Goal: Task Accomplishment & Management: Complete application form

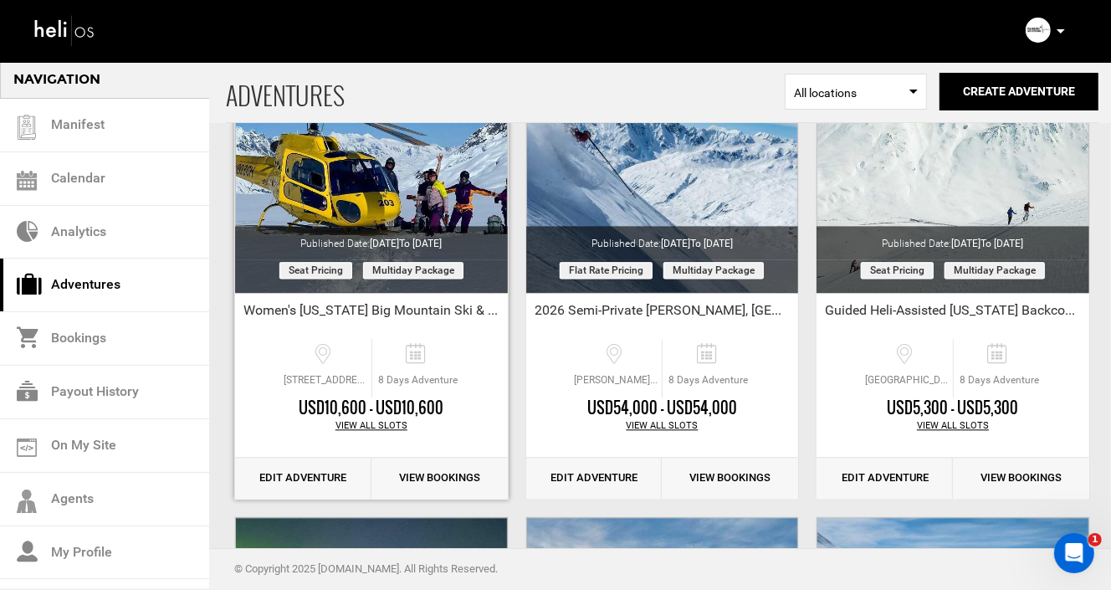
scroll to position [2557, 0]
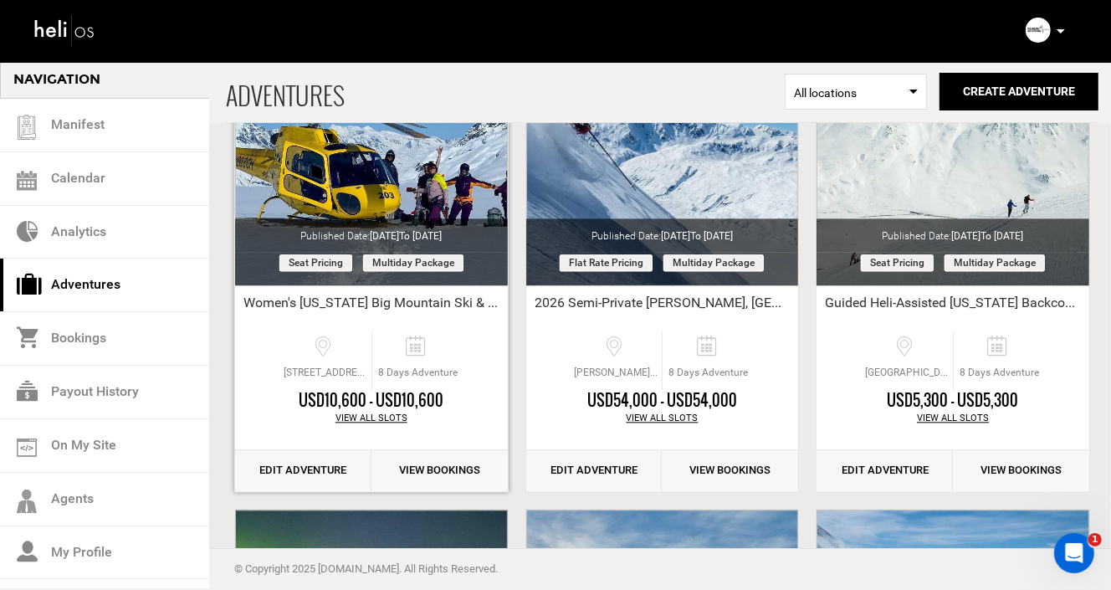
click at [306, 465] on link "Edit Adventure" at bounding box center [303, 470] width 136 height 41
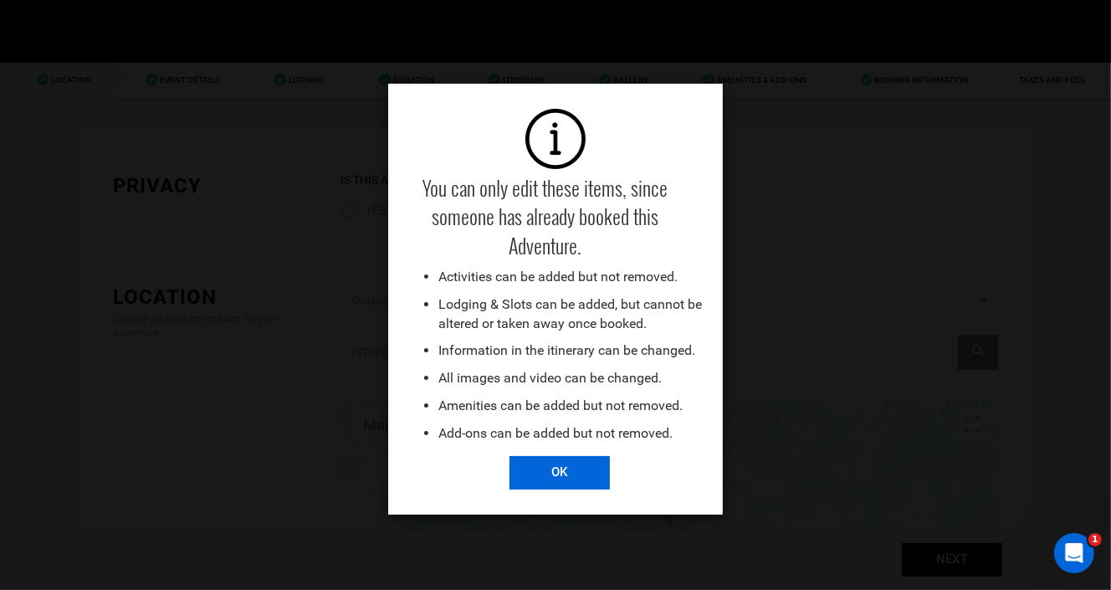
click at [560, 472] on input "OK" at bounding box center [559, 472] width 100 height 33
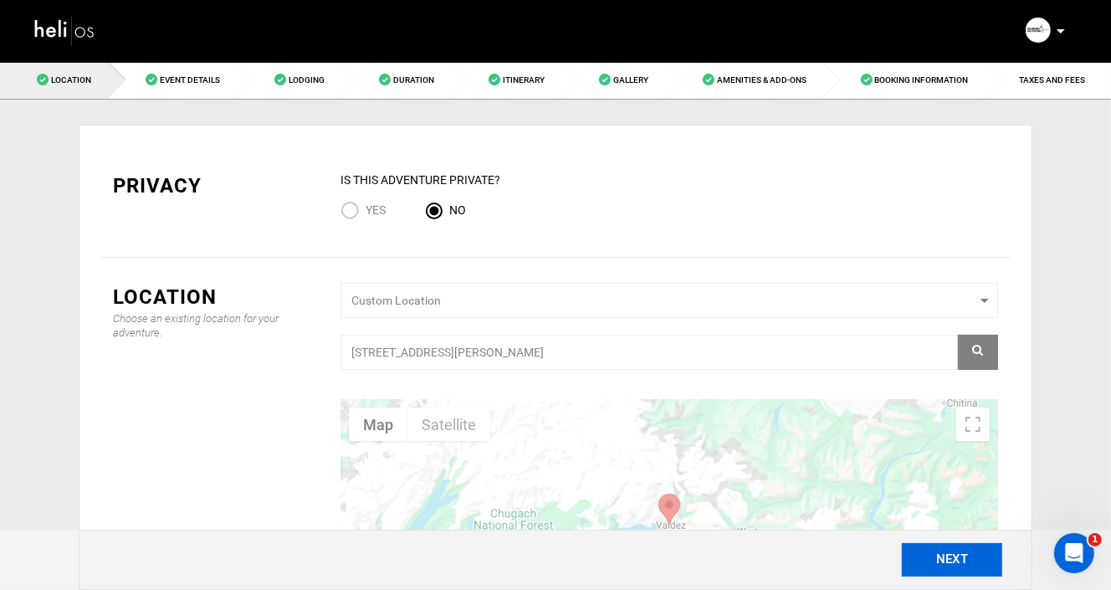
click at [949, 569] on button "NEXT" at bounding box center [951, 559] width 100 height 33
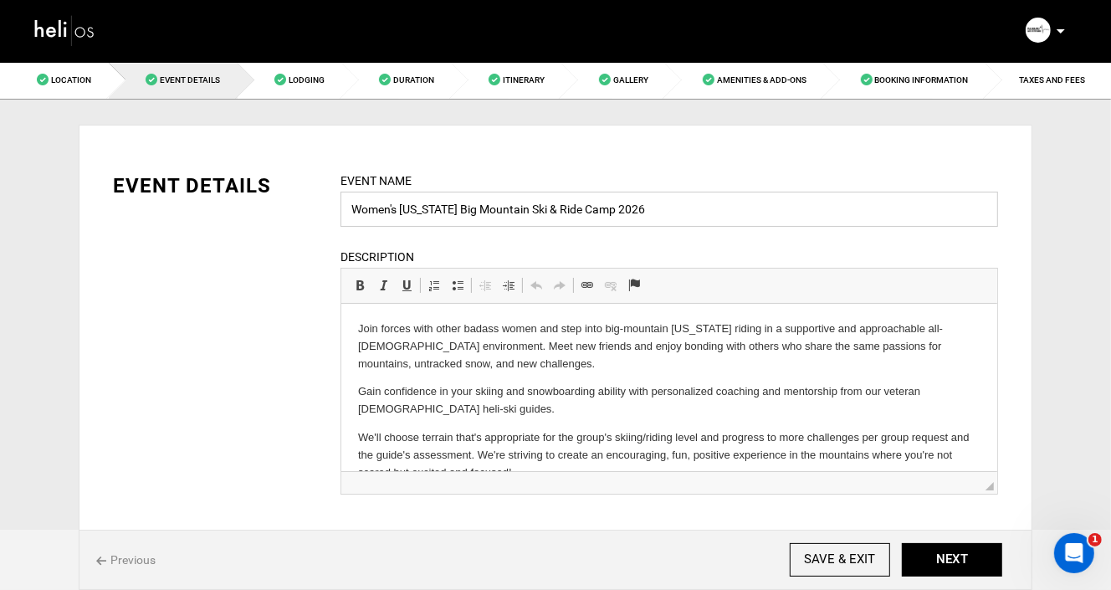
drag, startPoint x: 630, startPoint y: 206, endPoint x: 291, endPoint y: 204, distance: 338.7
click at [291, 204] on div "EVENT DETAILS Event Name Women's [US_STATE] Big Mountain Ski & Ride Camp 2026 E…" at bounding box center [555, 343] width 910 height 344
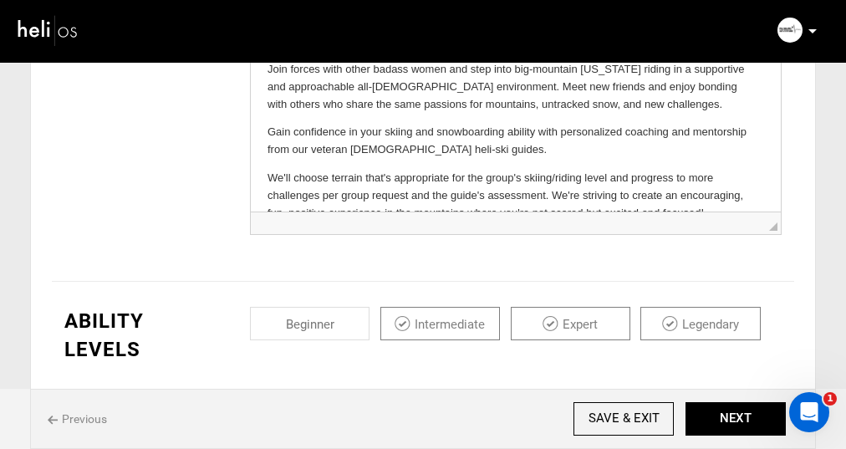
scroll to position [260, 0]
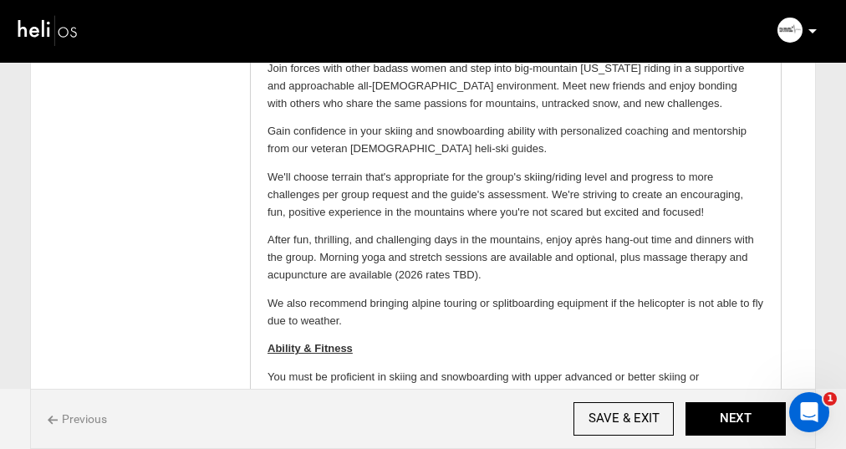
drag, startPoint x: 774, startPoint y: 227, endPoint x: 775, endPoint y: 399, distance: 172.3
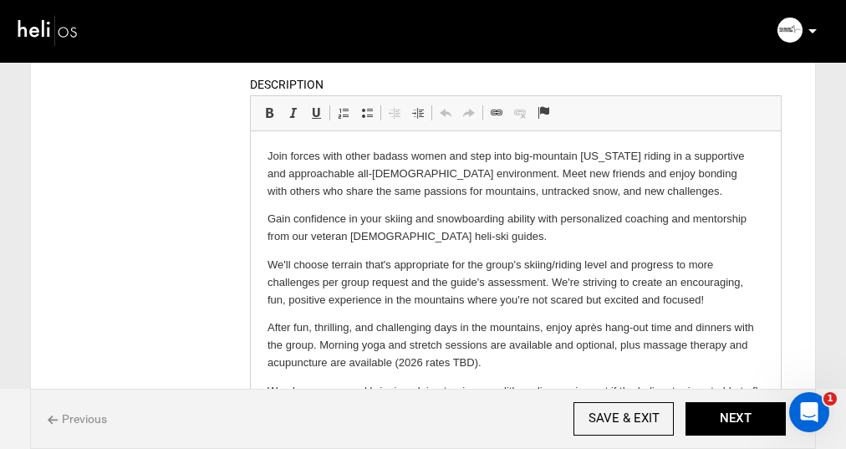
scroll to position [167, 0]
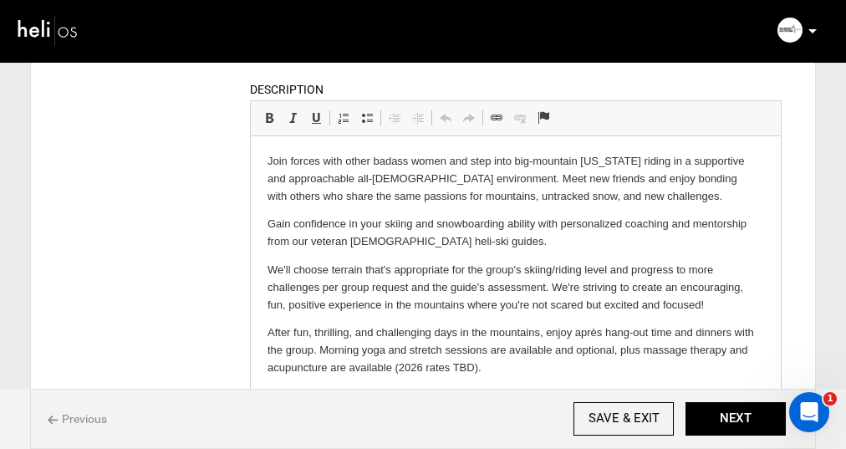
click at [383, 179] on p "Join forces with other badass women and step into big-mountain [US_STATE] ridin…" at bounding box center [516, 179] width 497 height 52
click at [407, 225] on p "Gain confidence in your skiing and snowboarding ability with personalized coach…" at bounding box center [516, 233] width 497 height 35
click at [434, 222] on p "Gain confidence in your skiing and snowboarding ability with personalized coach…" at bounding box center [516, 233] width 497 height 35
click at [684, 179] on p "Join forces with other badass women and step into big-mountain [US_STATE] ridin…" at bounding box center [516, 179] width 497 height 52
click at [381, 242] on p "Gain confidence in your skiing and snowboarding ability with personalized coach…" at bounding box center [516, 233] width 497 height 35
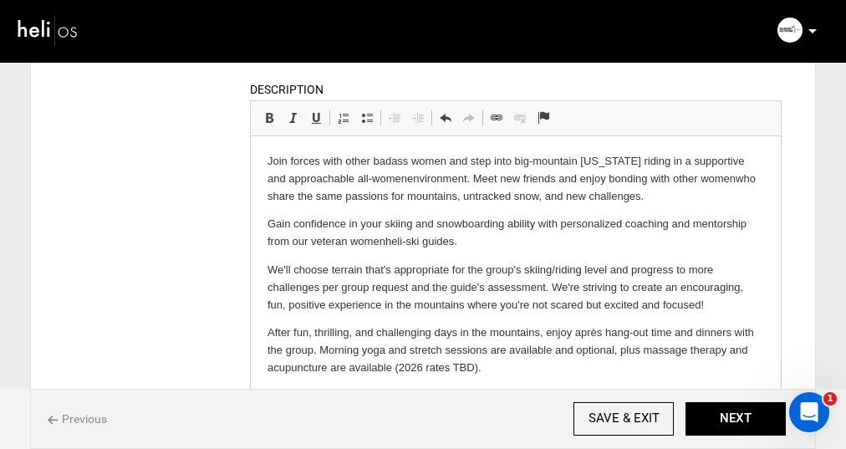
click at [387, 276] on p "We'll choose terrain that's appropriate for the group's skiing/riding level and…" at bounding box center [516, 288] width 497 height 52
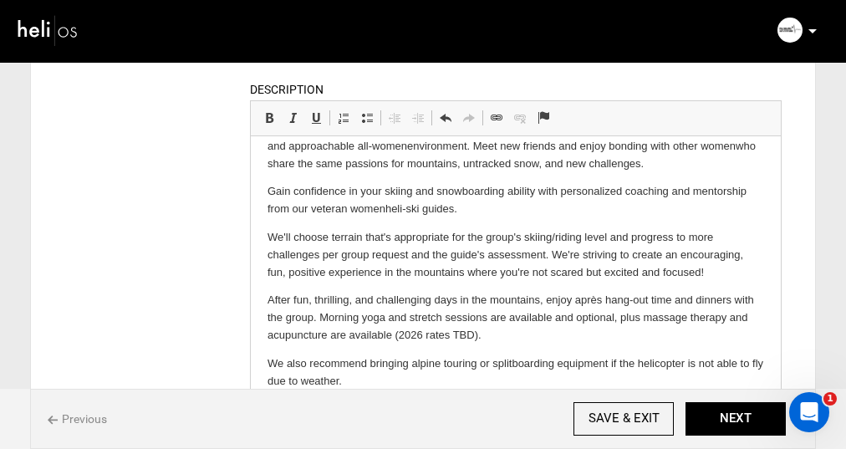
scroll to position [33, 0]
click at [524, 238] on p "We'll choose terrain that's appropriate for the group's skiing/riding level and…" at bounding box center [516, 254] width 497 height 52
click at [484, 253] on p "We'll choose terrain that's appropriate for the group's overall skiing/riding l…" at bounding box center [516, 254] width 497 height 52
click at [408, 285] on body "Join forces with other badass women and step into big-mountain [US_STATE] ridin…" at bounding box center [516, 412] width 497 height 585
click at [452, 256] on p "We'll choose terrain that's appropriate for the group's overall skiing/riding l…" at bounding box center [516, 254] width 497 height 52
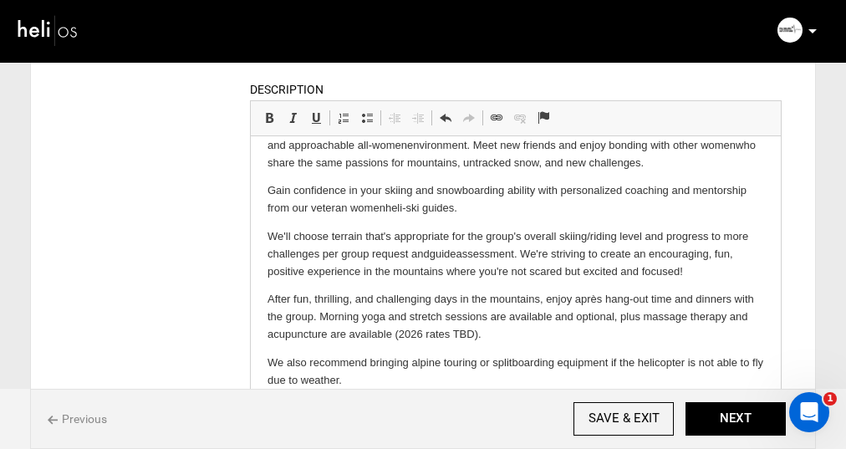
click at [458, 287] on body "Join forces with other badass women and step into big-mountain [US_STATE] ridin…" at bounding box center [516, 412] width 497 height 585
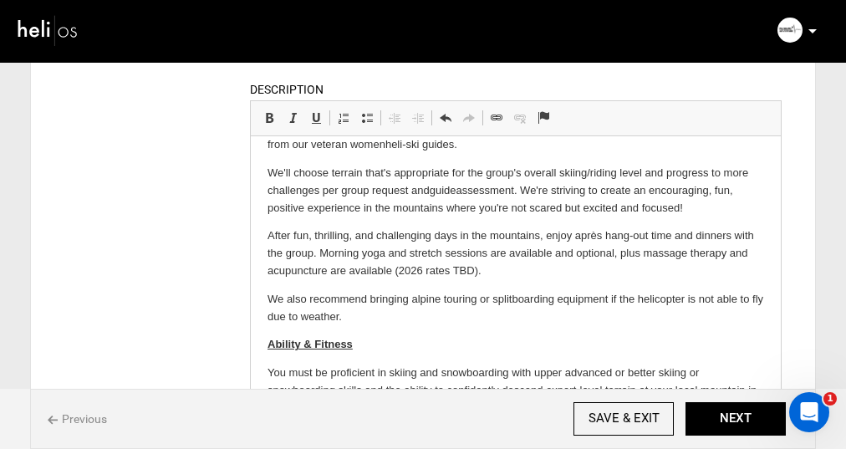
scroll to position [102, 0]
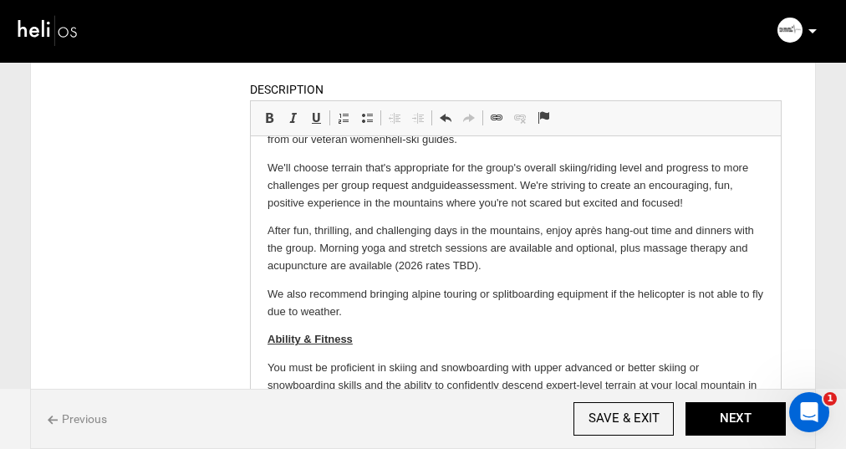
click at [482, 268] on p "After fun, thrilling, and challenging days in the mountains, enjoy après hang-o…" at bounding box center [516, 248] width 497 height 52
drag, startPoint x: 482, startPoint y: 268, endPoint x: 396, endPoint y: 263, distance: 86.2
click at [396, 263] on p "After fun, thrilling, and challenging days in the mountains, enjoy après hang-o…" at bounding box center [516, 248] width 497 height 52
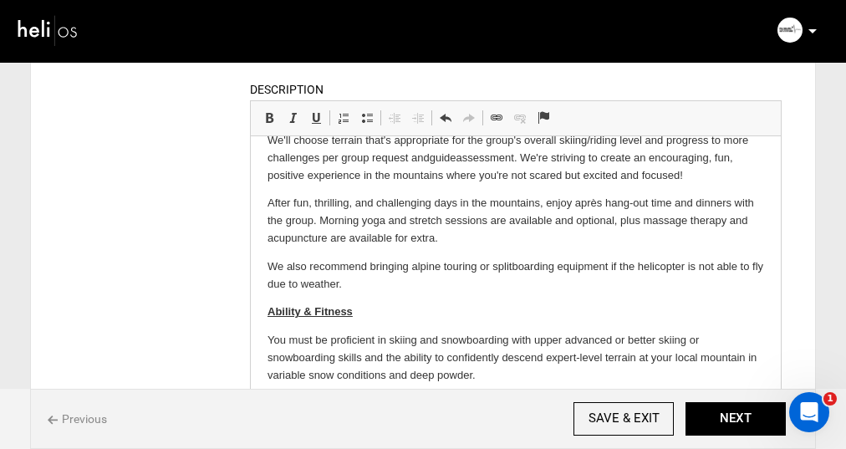
click at [363, 276] on p "We also recommend bringing alpine touring or splitboarding equipment if the hel…" at bounding box center [516, 275] width 497 height 35
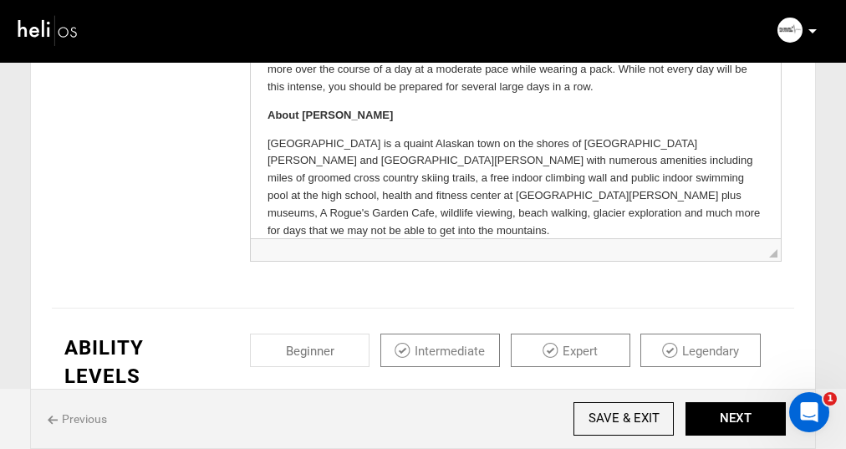
scroll to position [543, 0]
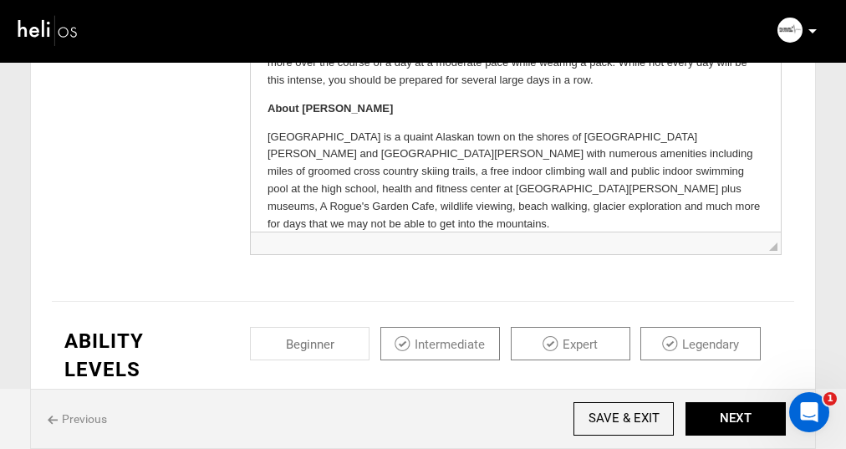
click at [354, 189] on p "[GEOGRAPHIC_DATA] is a quaint Alaskan town on the shores of [GEOGRAPHIC_DATA][P…" at bounding box center [516, 181] width 497 height 105
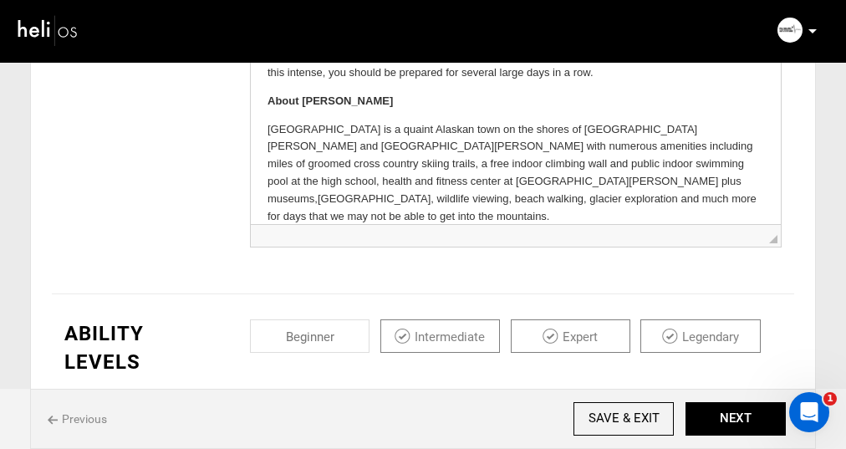
click at [603, 199] on p "[GEOGRAPHIC_DATA] is a quaint Alaskan town on the shores of [GEOGRAPHIC_DATA][P…" at bounding box center [516, 173] width 497 height 105
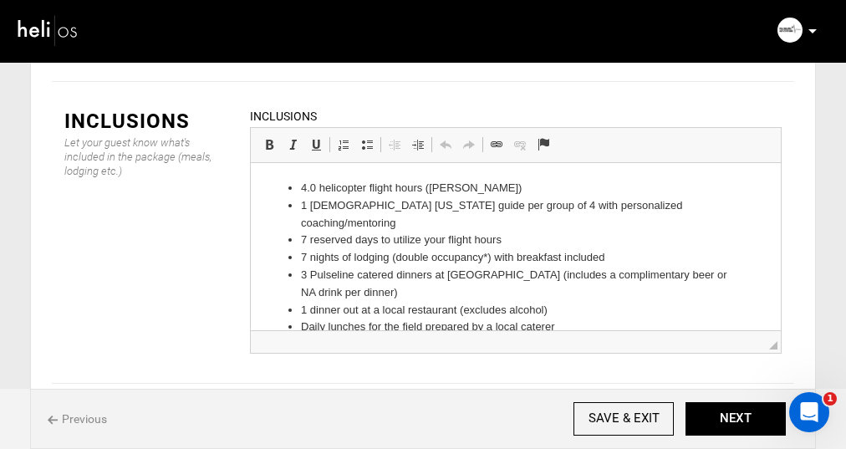
scroll to position [2597, 0]
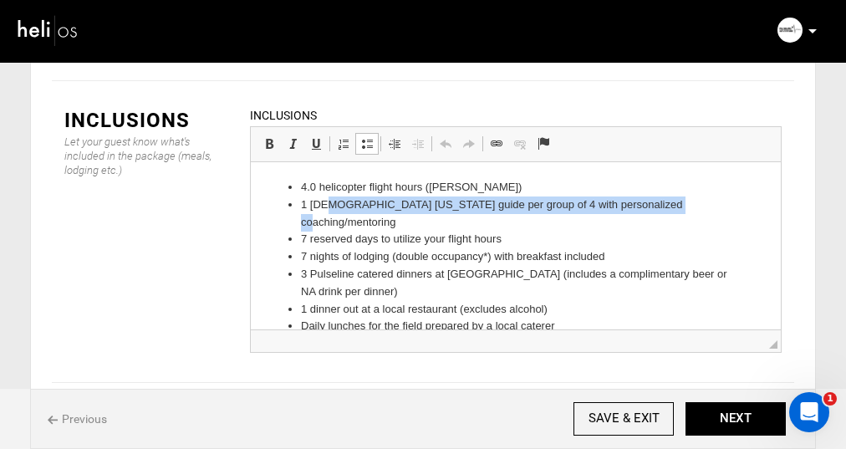
drag, startPoint x: 689, startPoint y: 203, endPoint x: 328, endPoint y: 203, distance: 361.3
click at [328, 203] on li "1 [DEMOGRAPHIC_DATA] [US_STATE] guide per group of 4 with personalized coaching…" at bounding box center [516, 213] width 430 height 35
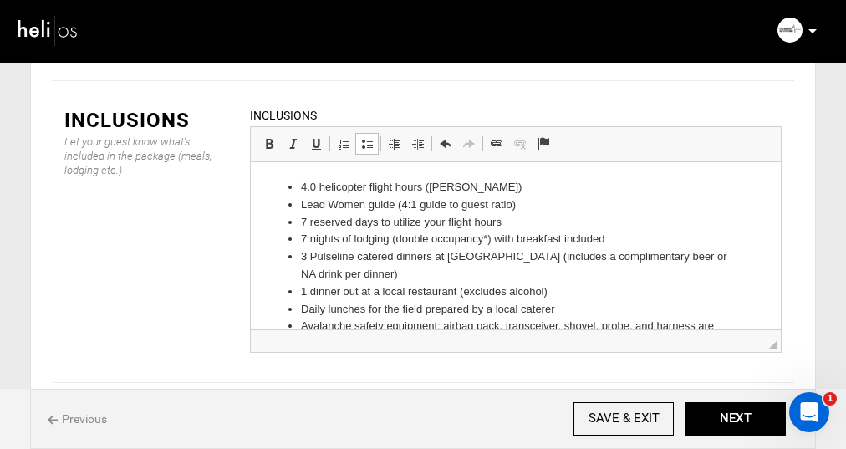
click at [395, 206] on li "Lead Women guide (4:1 guide to guest ratio)" at bounding box center [516, 205] width 430 height 18
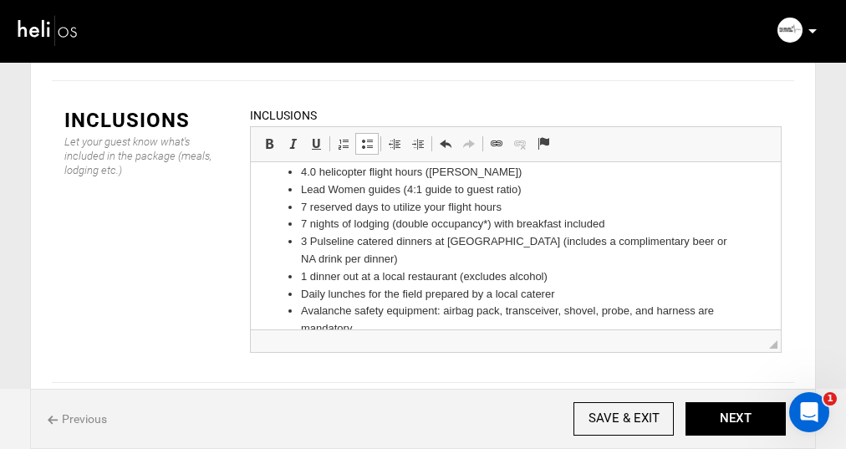
scroll to position [0, 0]
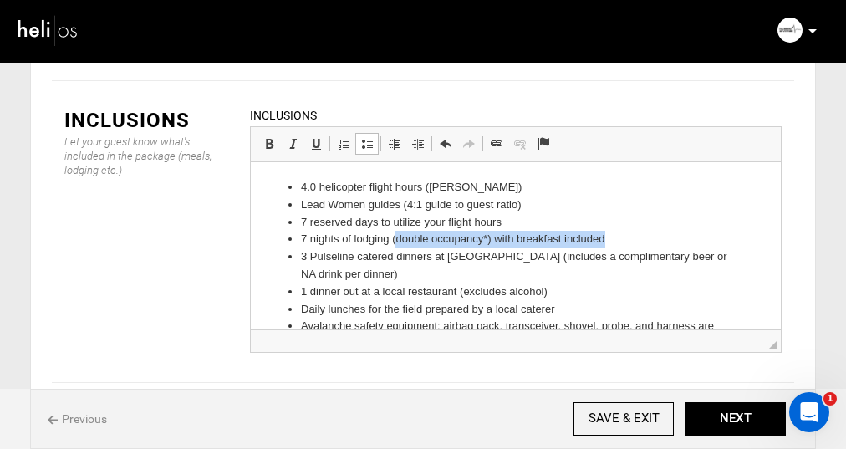
drag, startPoint x: 614, startPoint y: 239, endPoint x: 395, endPoint y: 243, distance: 219.1
click at [395, 243] on li "7 nights of lodging (double occupancy*) with breakfast included" at bounding box center [516, 239] width 430 height 18
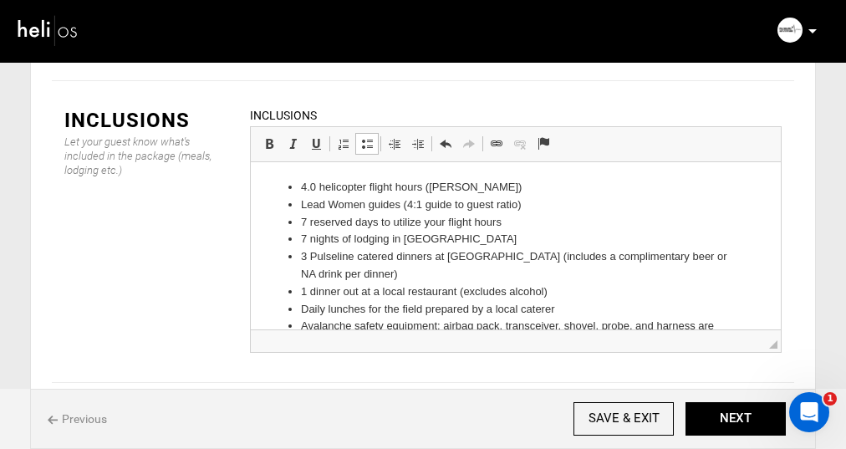
click at [411, 272] on li "3 Pulseline catered dinners at [GEOGRAPHIC_DATA] (includes a complimentary beer…" at bounding box center [516, 265] width 430 height 35
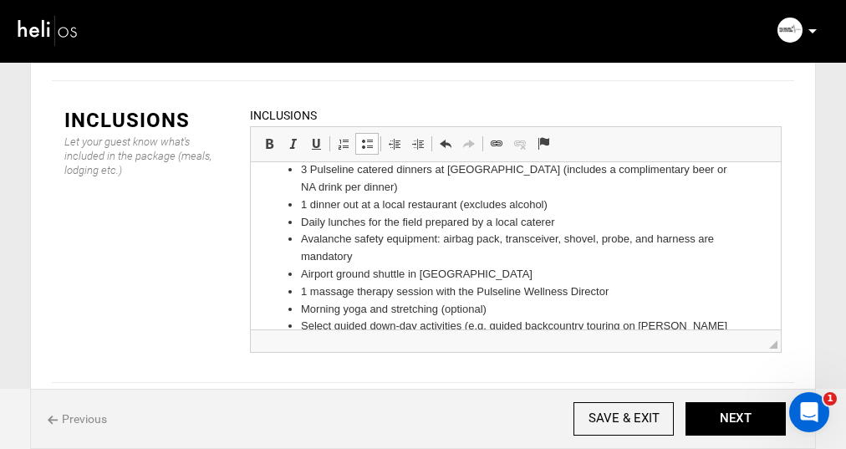
scroll to position [84, 0]
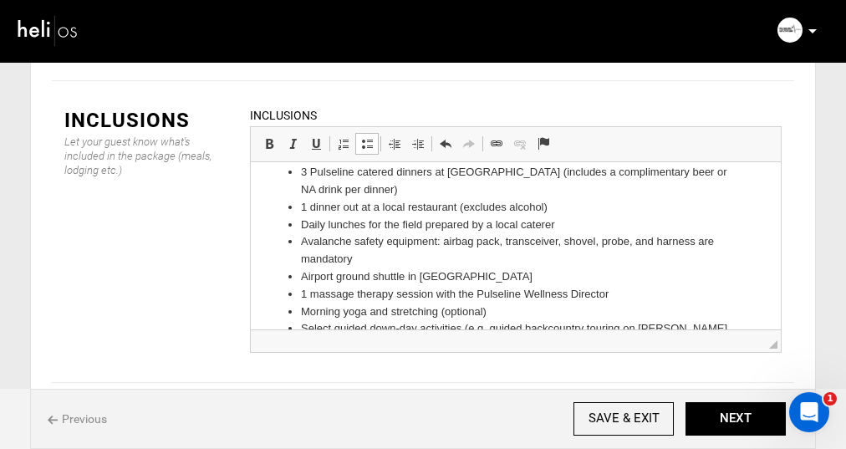
click at [444, 242] on li "Avalanche safety equipment: airbag pack, transceiver, shovel, probe, and harnes…" at bounding box center [516, 249] width 430 height 35
click at [383, 258] on li "Avalanche safety equipment: ARVA airbag pack, transceiver, shovel, probe, and h…" at bounding box center [516, 249] width 430 height 35
drag, startPoint x: 429, startPoint y: 257, endPoint x: 228, endPoint y: 257, distance: 200.7
click at [251, 257] on html "4.0 helicopter flight hours ([PERSON_NAME]) Lead Women guides (4:1 guide to gue…" at bounding box center [516, 278] width 530 height 403
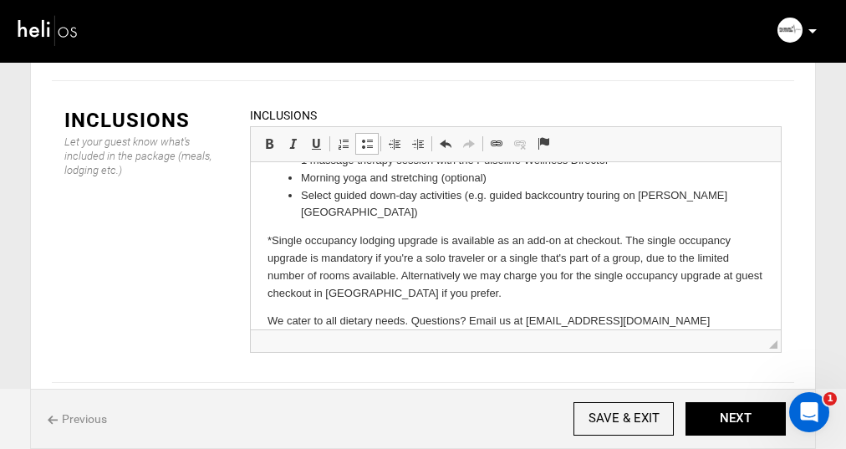
scroll to position [2611, 0]
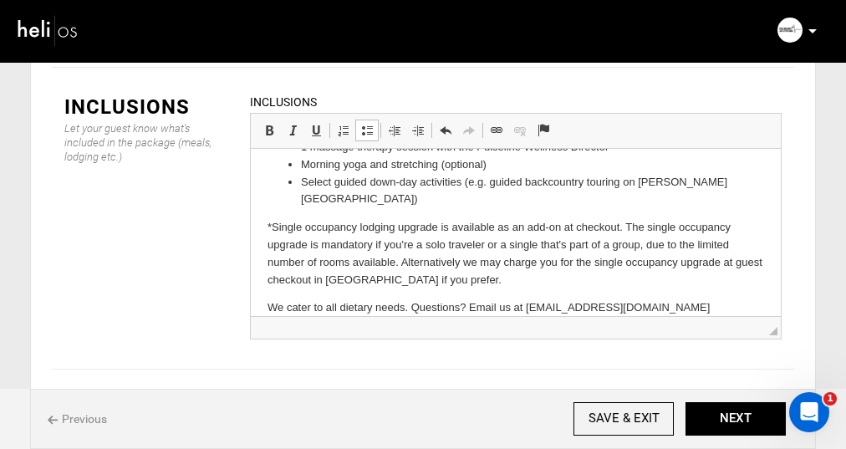
click at [427, 258] on p "*Single occupancy lodging upgrade is available as an add-on at checkout. The si…" at bounding box center [516, 252] width 497 height 69
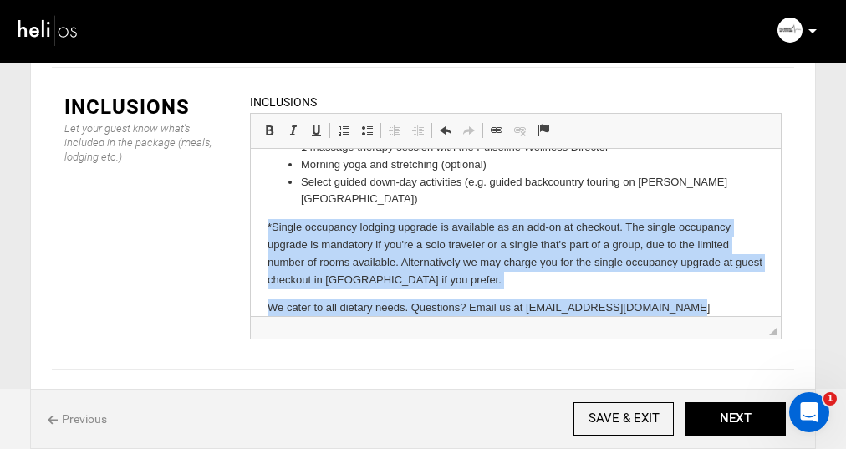
drag, startPoint x: 676, startPoint y: 293, endPoint x: 256, endPoint y: 212, distance: 427.6
click at [256, 212] on html "4.0 helicopter flight hours ([PERSON_NAME]) Lead Women guides (4:1 guide to gue…" at bounding box center [516, 140] width 530 height 386
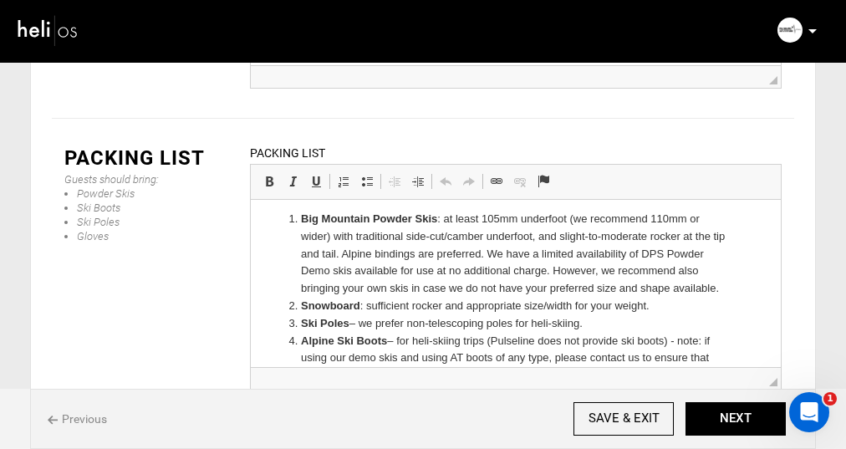
scroll to position [0, 0]
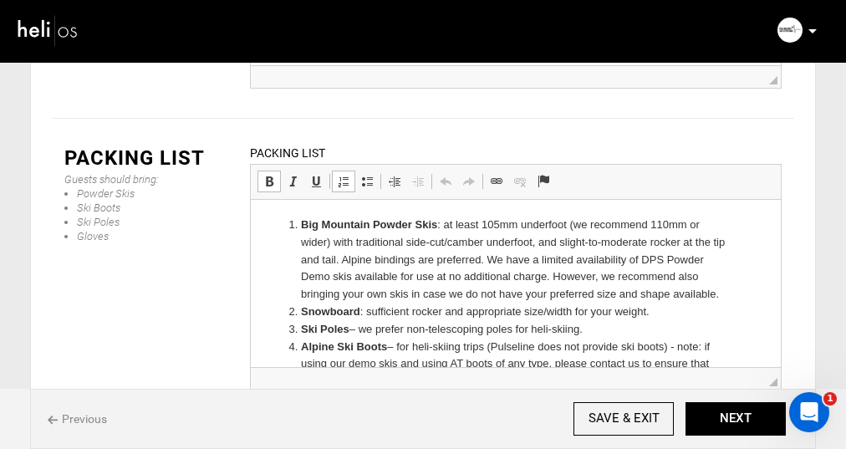
click at [344, 258] on li "Big Mountain Powder Skis : at least 105mm underfoot (we recommend 110mm or wide…" at bounding box center [516, 259] width 430 height 87
click at [335, 260] on li "Big Mountain Powder Skis : at least 105mm underfoot (we recommend 110mm or wide…" at bounding box center [516, 259] width 430 height 87
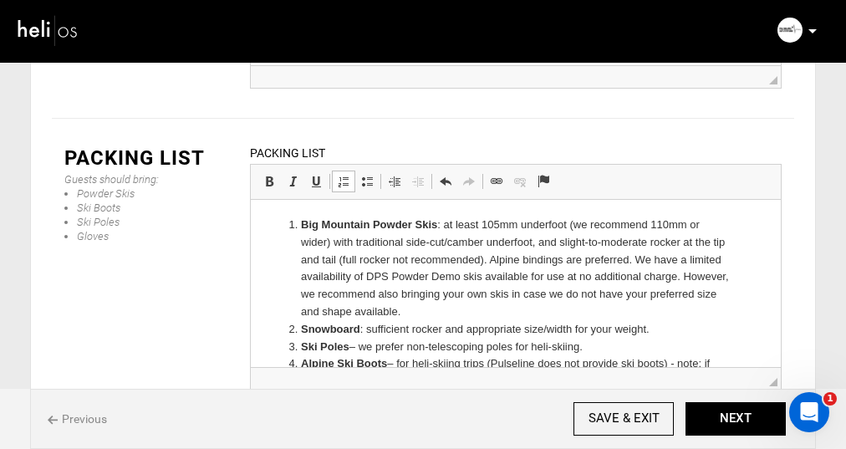
click at [444, 226] on li "Big Mountain Powder Skis : at least 105mm underfoot (we recommend 110mm or wide…" at bounding box center [516, 268] width 430 height 105
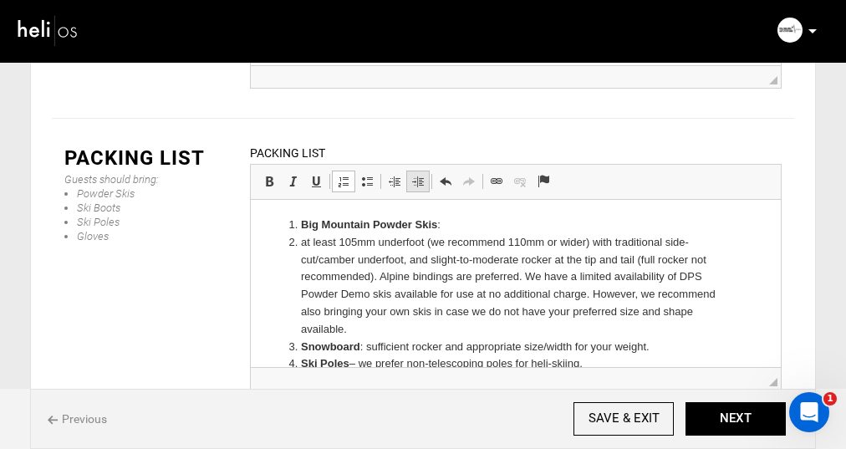
click at [419, 176] on span at bounding box center [417, 181] width 13 height 13
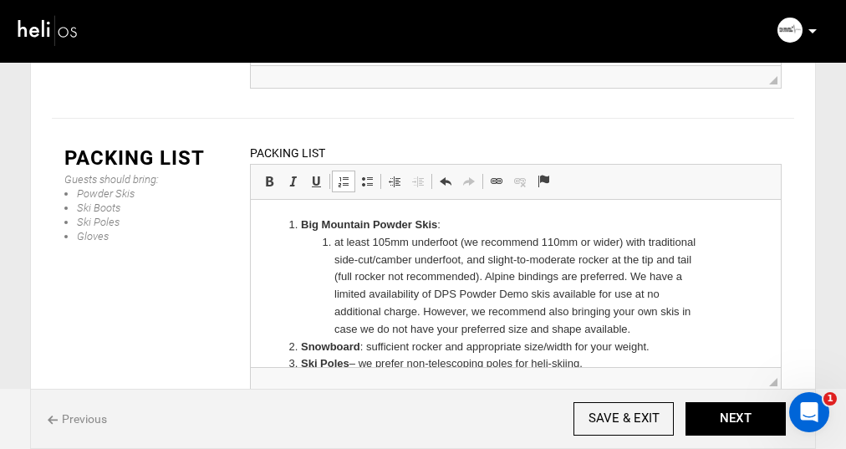
click at [340, 243] on li "at least 105mm underfoot (we recommend 110mm or wider) with traditional side-cu…" at bounding box center [515, 285] width 363 height 105
click at [487, 276] on li "At least 105mm underfoot (we recommend 110mm or wider) with traditional side-cu…" at bounding box center [515, 285] width 363 height 105
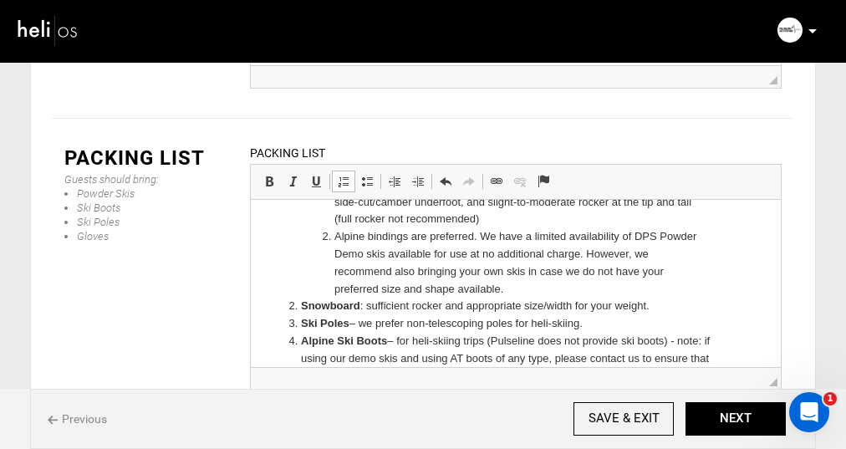
scroll to position [58, 0]
click at [487, 236] on li "Alpine bindings are preferred. We have a limited availability of DPS Powder Dem…" at bounding box center [515, 261] width 363 height 69
drag, startPoint x: 633, startPoint y: 236, endPoint x: 523, endPoint y: 243, distance: 110.6
click at [523, 243] on li "Alpine bindings are preferred (w e have a limited availability of DPS Powder De…" at bounding box center [515, 261] width 363 height 69
click at [550, 236] on li "Alpine bindings are preferred (w e have DPS Powder Demo skis available for use …" at bounding box center [515, 261] width 363 height 69
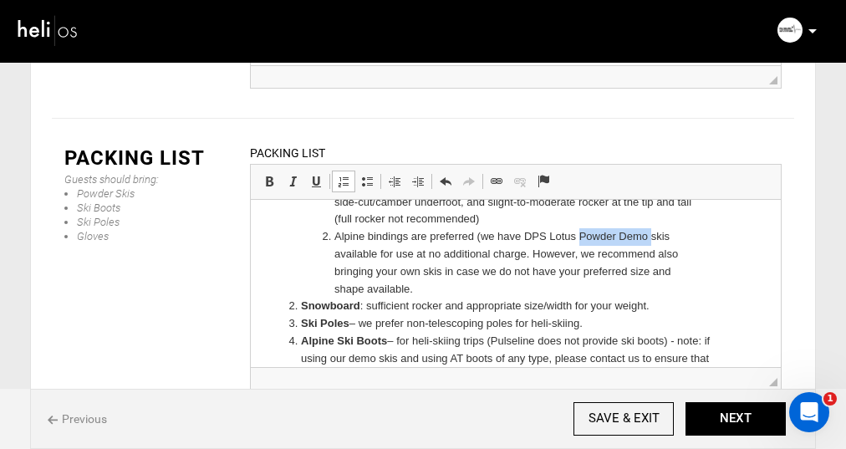
drag, startPoint x: 651, startPoint y: 238, endPoint x: 579, endPoint y: 239, distance: 72.8
click at [579, 239] on li "Alpine bindings are preferred (w e have DPS Lotus Powder Demo skis available fo…" at bounding box center [515, 261] width 363 height 69
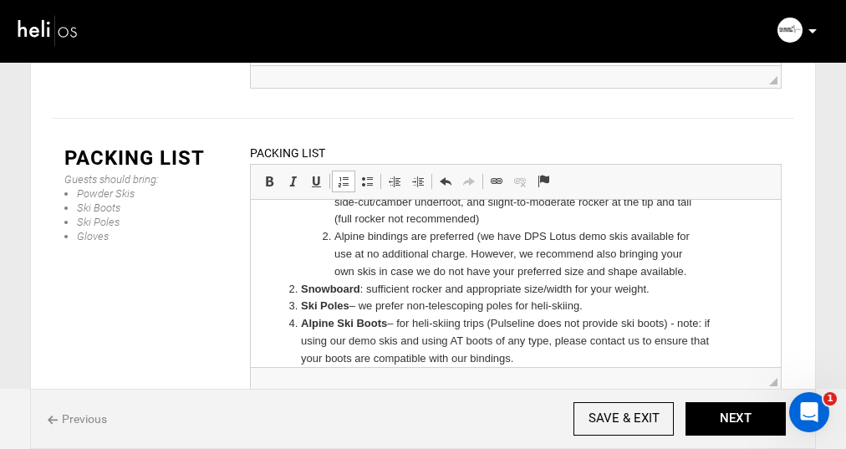
click at [355, 254] on li "Alpine bindings are preferred (w e have DPS Lotus demo skis available for use a…" at bounding box center [515, 253] width 363 height 52
click at [410, 255] on li "Alpine bindings are preferred (w e have DPS Lotus demo skis available for at no…" at bounding box center [515, 253] width 363 height 52
click at [496, 254] on li "Alpine bindings are preferred (w e have DPS Lotus demo skis available for at no…" at bounding box center [515, 253] width 363 height 52
click at [488, 237] on li "Alpine bindings are preferred (w e have DPS Lotus demo skis available for at no…" at bounding box center [515, 253] width 363 height 52
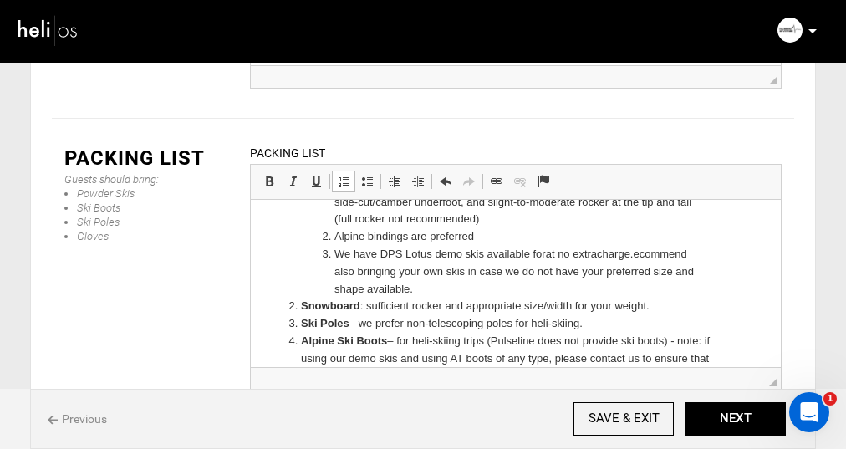
click at [641, 254] on li "We have DPS Lotus demo skis available for at no extra charge. ecommend also bri…" at bounding box center [515, 271] width 363 height 52
click at [418, 272] on li "We have DPS Lotus demo skis available for at no extra charge but r ecommend als…" at bounding box center [515, 271] width 363 height 52
click at [457, 289] on li "We have DPS Lotus demo skis available for at no extra charge but r ecommend bri…" at bounding box center [515, 271] width 363 height 52
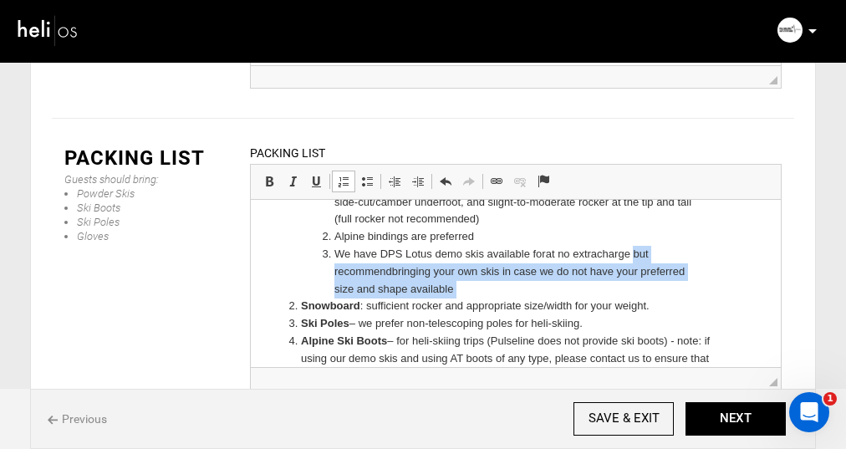
drag, startPoint x: 457, startPoint y: 291, endPoint x: 640, endPoint y: 253, distance: 186.3
click at [640, 253] on li "We have DPS Lotus demo skis available for at no extra charge but r ecommend bri…" at bounding box center [515, 271] width 363 height 52
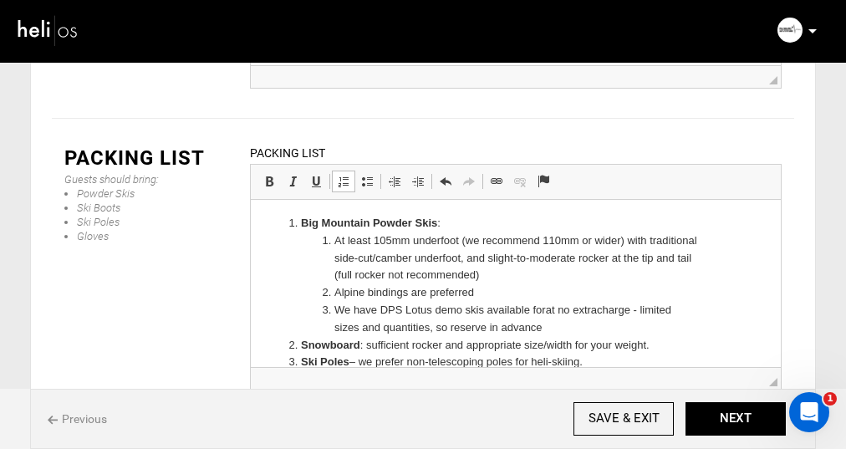
scroll to position [0, 0]
click at [328, 224] on strong "Big Mountain Powder Skis" at bounding box center [369, 223] width 136 height 13
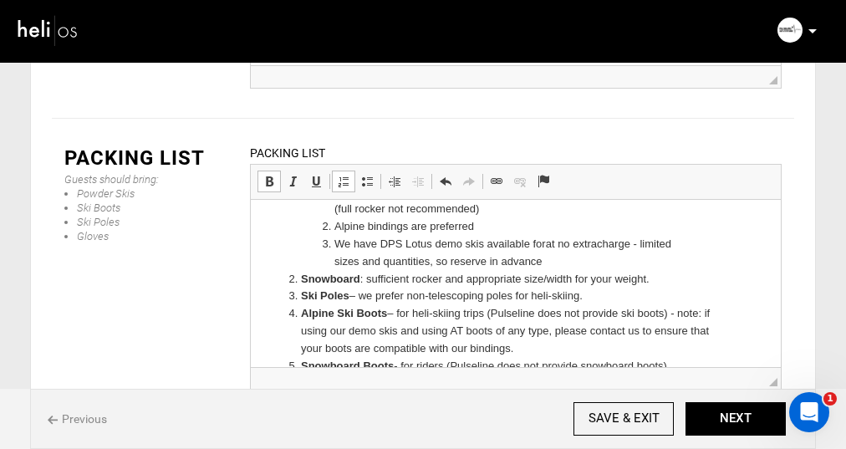
scroll to position [68, 0]
click at [364, 294] on li "Ski Poles – we prefer non-telescoping poles for heli-skiing." at bounding box center [516, 296] width 430 height 18
click at [405, 298] on li "Ski Poles: we prefer non-telescoping poles for heli-skiing." at bounding box center [516, 296] width 430 height 18
click at [611, 295] on li "Ski Poles: we prefer non-telescoping poles for heli-skiing." at bounding box center [516, 296] width 430 height 18
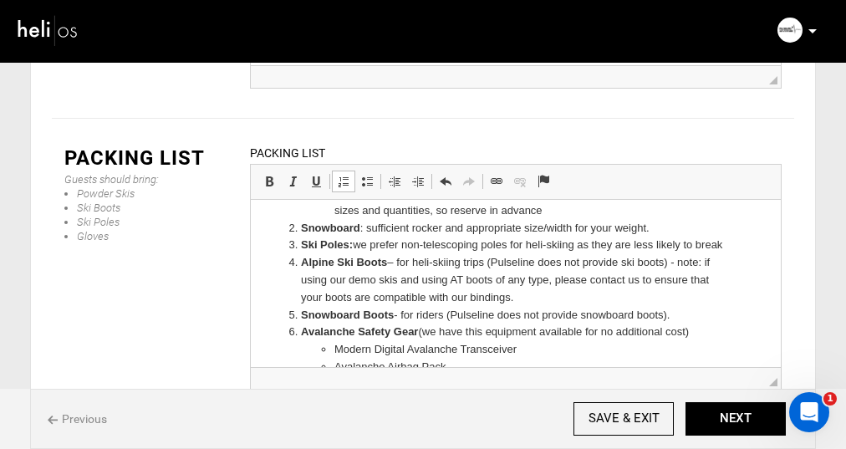
scroll to position [120, 0]
click at [515, 299] on li "Alpine Ski Boots – for heli-skiing trips (Pulseline does not provide ski boots)…" at bounding box center [516, 279] width 430 height 52
click at [400, 261] on li "Alpine Ski Boots – for heli-skiing trips (Pulseline does not provide ski boots)…" at bounding box center [516, 279] width 430 height 52
click at [432, 259] on li "Alpine Ski Boots: for heli-skiing trips (Pulseline does not provide ski boots) …" at bounding box center [516, 279] width 430 height 52
click at [478, 264] on li "Alpine Ski Boots: for heli skiing trips (Pulseline does not provide ski boots) …" at bounding box center [516, 279] width 430 height 52
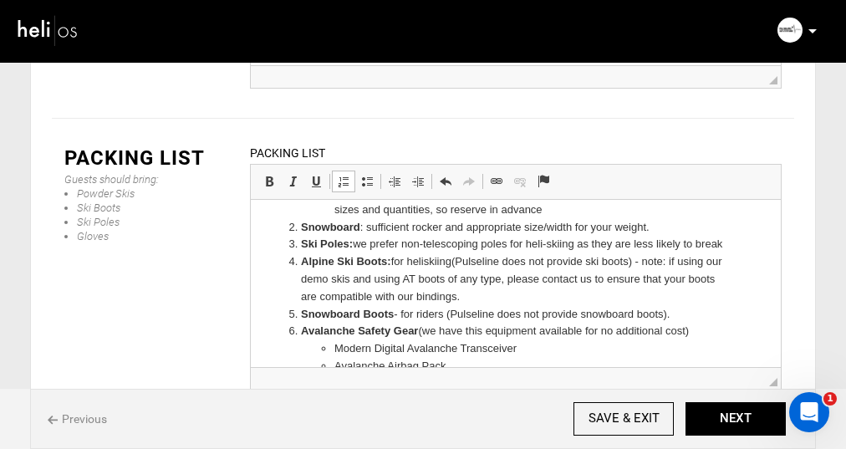
click at [461, 290] on li "Alpine Ski Boots: for heli skiing (Pulseline does not provide ski boots) - note…" at bounding box center [516, 279] width 430 height 52
click at [679, 259] on li "Alpine Ski Boots: for heli skiing (Pulseline does not provide ski boots) - note…" at bounding box center [516, 279] width 430 height 52
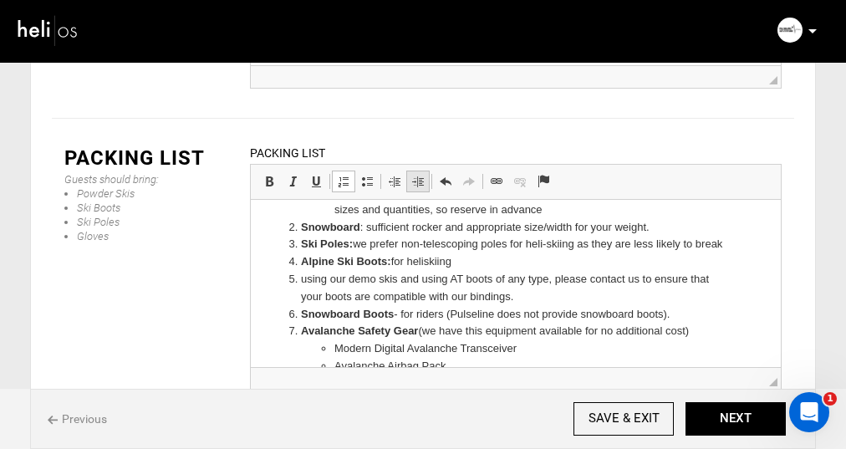
click at [416, 175] on span at bounding box center [417, 181] width 13 height 13
click at [415, 293] on li "If using our demo skis and using AT boots of any type, please contact us to ens…" at bounding box center [515, 287] width 363 height 35
click at [391, 280] on li "If using our demo skis and using AT boots of any type, please contact us to ens…" at bounding box center [515, 287] width 363 height 35
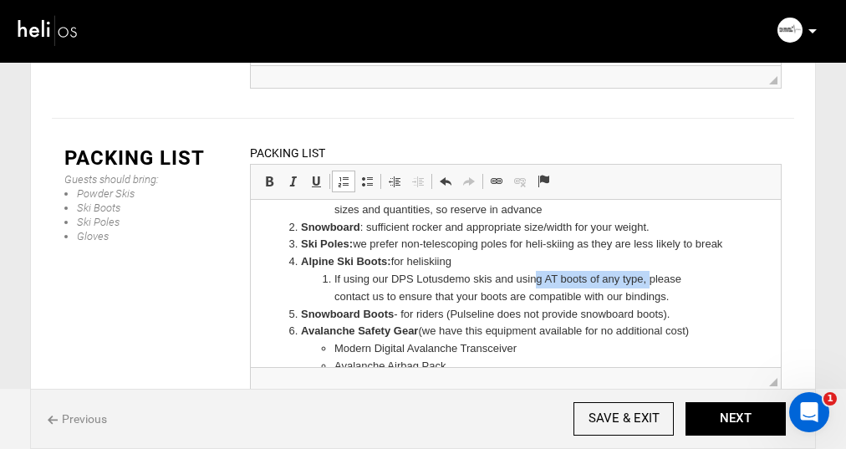
drag, startPoint x: 652, startPoint y: 278, endPoint x: 538, endPoint y: 278, distance: 114.6
click at [538, 278] on li "If using our DPS Lotus demo skis and using AT boots of any type, please contact…" at bounding box center [515, 287] width 363 height 35
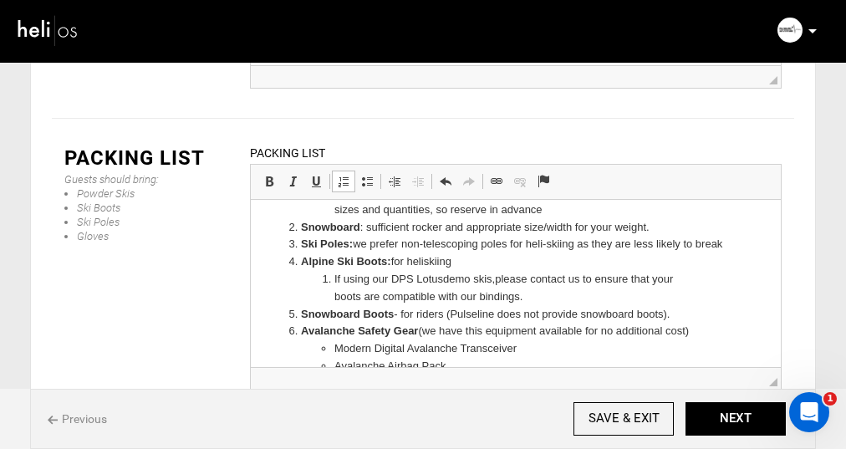
click at [523, 299] on li "If using our DPS Lotus demo skis, please contact us to ensure that your boots a…" at bounding box center [515, 287] width 363 height 35
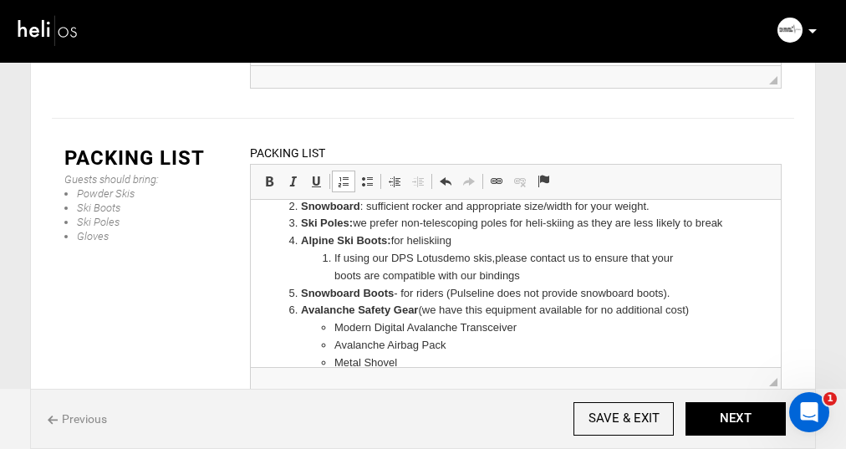
scroll to position [137, 0]
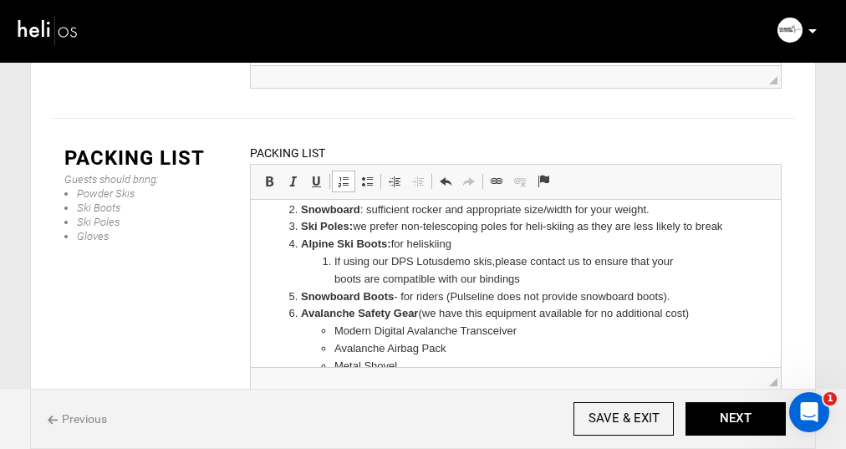
drag, startPoint x: 674, startPoint y: 298, endPoint x: 452, endPoint y: 299, distance: 221.6
click at [452, 299] on li "Snowboard Boots - for riders (Pulseline does not provide snowboard boots)." at bounding box center [516, 297] width 430 height 18
click at [455, 244] on li "Alpine Ski Boots: for heli skiing If using our DPS Lotus demo skis, please cont…" at bounding box center [516, 261] width 430 height 52
click at [410, 244] on li "Alpine Ski Boots: for heli skiing If using our DPS Lotus demo skis, please cont…" at bounding box center [516, 261] width 430 height 52
click at [451, 294] on li "Snowboard Boots - for riders" at bounding box center [516, 297] width 430 height 18
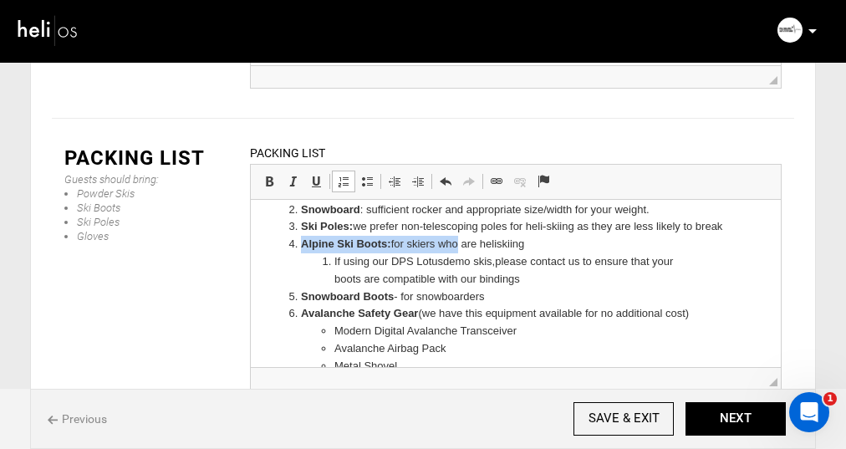
drag, startPoint x: 528, startPoint y: 245, endPoint x: 461, endPoint y: 245, distance: 66.9
click at [461, 245] on li "Alpine Ski Boots: for skiers who are heli skiing If using our DPS Lotus demo sk…" at bounding box center [516, 261] width 430 height 52
click at [529, 245] on li "Alpine Ski Boots: for skiers who are heli skiing If using our DPS Lotus demo sk…" at bounding box center [516, 261] width 430 height 52
click at [503, 296] on li "Snowboard Boots - for snowboarders" at bounding box center [516, 297] width 430 height 18
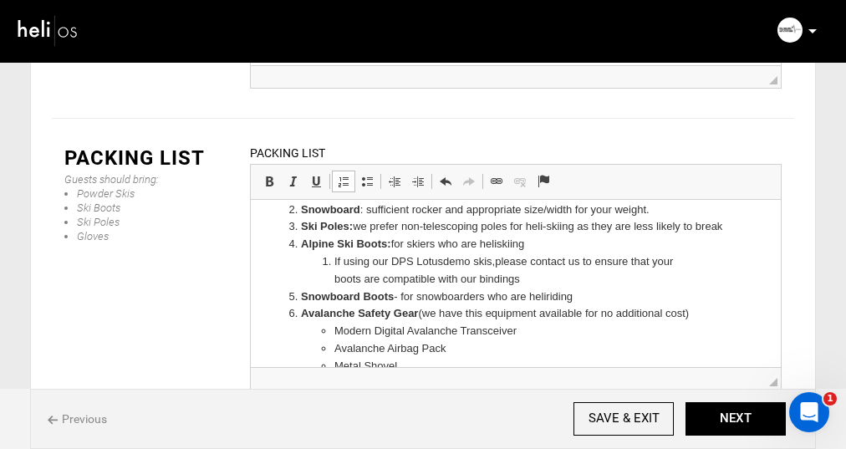
click at [447, 305] on li "Avalanche Safety Gear (we have this equipment available for no additional cost)…" at bounding box center [516, 347] width 430 height 87
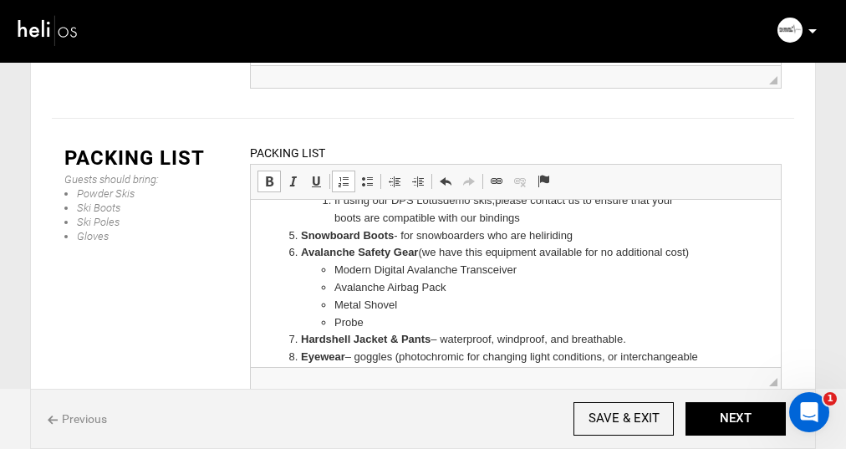
scroll to position [208, 0]
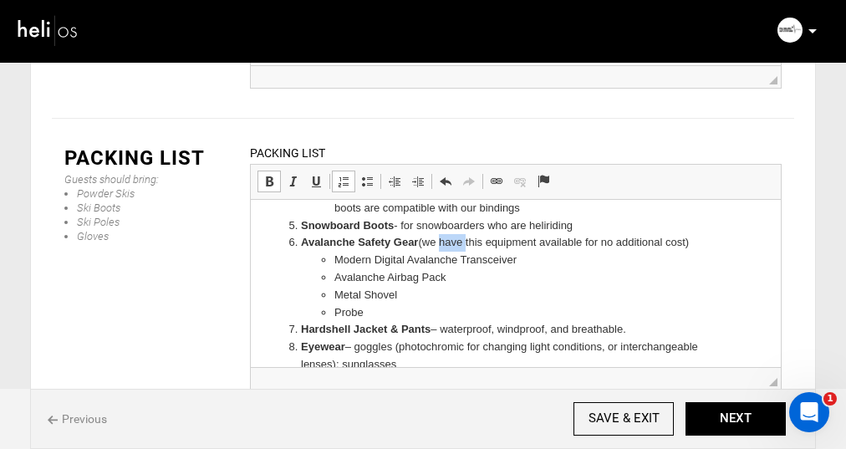
drag, startPoint x: 464, startPoint y: 239, endPoint x: 439, endPoint y: 239, distance: 25.1
click at [439, 239] on li "Avalanche Safety Gear (we have this equipment available for no additional cost)…" at bounding box center [516, 276] width 430 height 87
click at [525, 242] on li "Avalanche Safety Gear (all of this equipment available for no additional cost) …" at bounding box center [516, 276] width 430 height 87
drag, startPoint x: 662, startPoint y: 243, endPoint x: 621, endPoint y: 243, distance: 41.0
click at [621, 243] on li "Avalanche Safety Gear (all of this equipment is available for no additional cos…" at bounding box center [516, 276] width 430 height 87
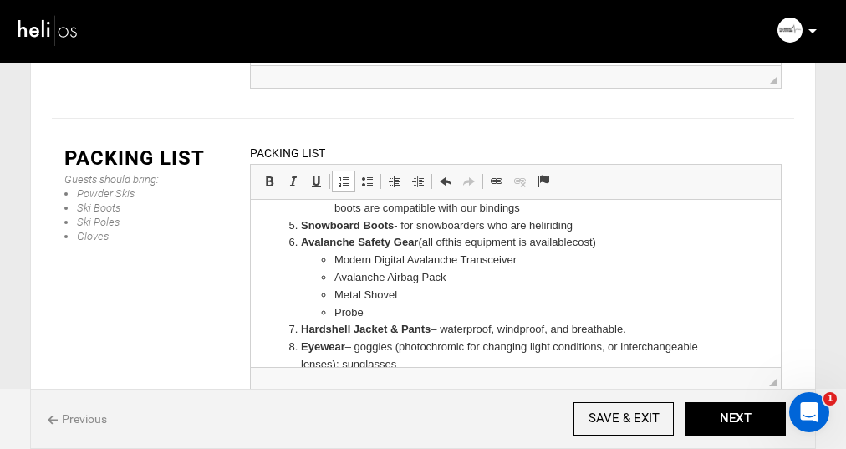
click at [602, 241] on li "Avalanche Safety Gear (all of this equipment is available cost) Modern Digital …" at bounding box center [516, 276] width 430 height 87
drag, startPoint x: 603, startPoint y: 243, endPoint x: 536, endPoint y: 242, distance: 66.9
click at [536, 242] on li "Avalanche Safety Gear (all of this equipment is available and included ) Modern…" at bounding box center [516, 276] width 430 height 87
click at [576, 243] on li "Avalanche Safety Gear (all of this equipment is included ) Modern Digital Avala…" at bounding box center [516, 276] width 430 height 87
click at [706, 243] on li "Avalanche Safety Gear (all of this equipment is included with no extra charge )…" at bounding box center [516, 276] width 430 height 87
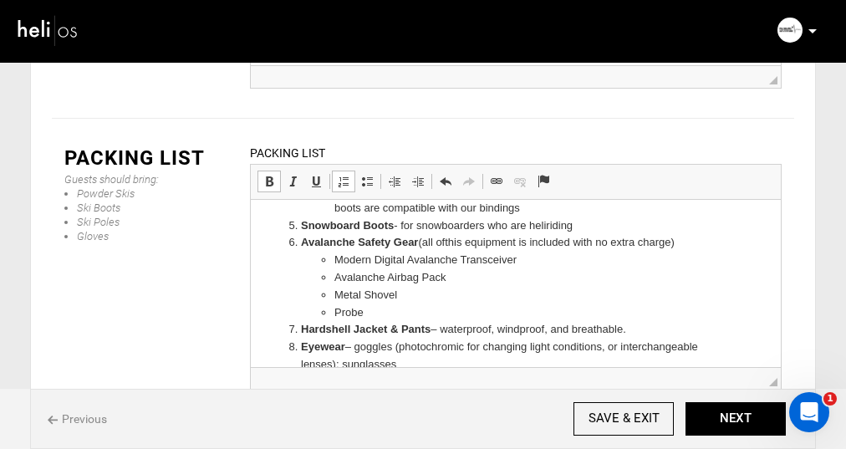
click at [706, 243] on li "Avalanche Safety Gear (all of this equipment is included with no extra charge )…" at bounding box center [516, 276] width 430 height 87
click at [692, 243] on li "Avalanche Safety Gear (all of this equipment is included with no extra charge )…" at bounding box center [516, 276] width 430 height 87
click at [685, 242] on li "Avalanche Safety Gear (all of this equipment is included with no extra charge )…" at bounding box center [516, 276] width 430 height 87
click at [666, 243] on li "Avalanche Safety Gear (all of this equipment is included with no extra charge )…" at bounding box center [516, 276] width 430 height 87
click at [340, 275] on li "Avalanche Airbag Pack" at bounding box center [515, 277] width 363 height 18
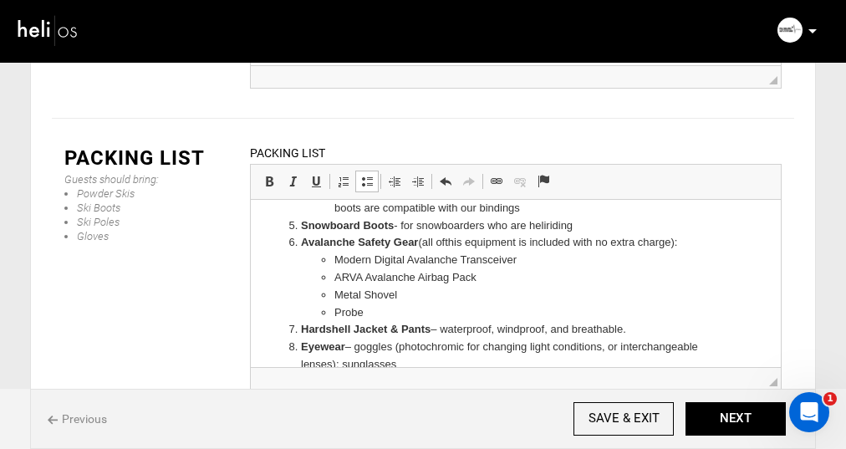
click at [436, 294] on li "Metal Shovel" at bounding box center [515, 295] width 363 height 18
click at [359, 243] on strong "Avalanche Safety Gear" at bounding box center [359, 241] width 117 height 13
click at [382, 311] on li "Probe" at bounding box center [515, 313] width 363 height 18
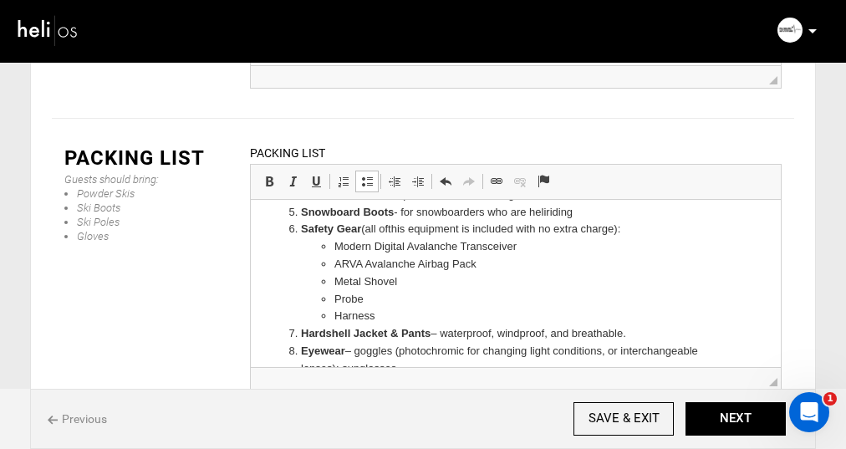
scroll to position [222, 0]
click at [576, 334] on li "Hardshell Jacket & Pants – waterproof, windproof, and breathable." at bounding box center [516, 333] width 430 height 18
click at [621, 334] on li "Hardshell Jacket & Pants – waterproof, windproof, breathable." at bounding box center [516, 333] width 430 height 18
click at [569, 285] on li "Metal Shovel" at bounding box center [515, 282] width 363 height 18
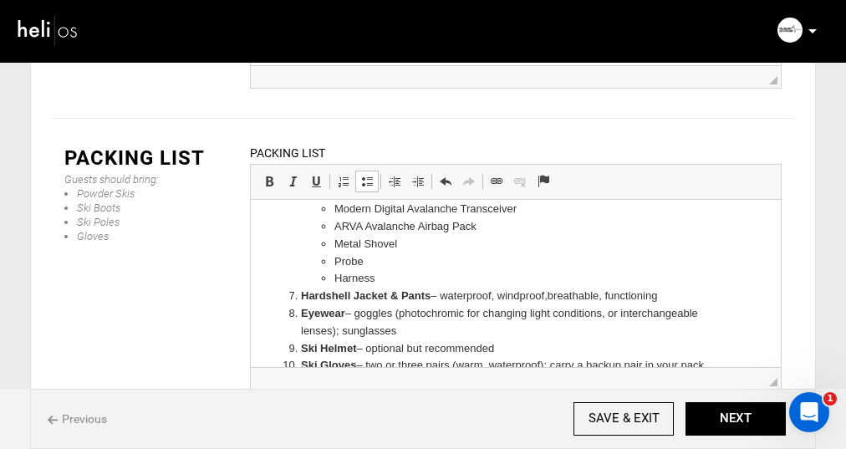
scroll to position [259, 0]
click at [443, 294] on li "Hardshell Jacket & Pants – waterproof, windproof, breathable, functioning" at bounding box center [516, 296] width 430 height 18
click at [360, 314] on li "Eyewear – goggles (photochromic for changing light conditions, or interchangeab…" at bounding box center [516, 321] width 430 height 35
click at [355, 312] on li "Eyewear: goggles (photochromic for changing light conditions, or interchangeabl…" at bounding box center [516, 321] width 430 height 35
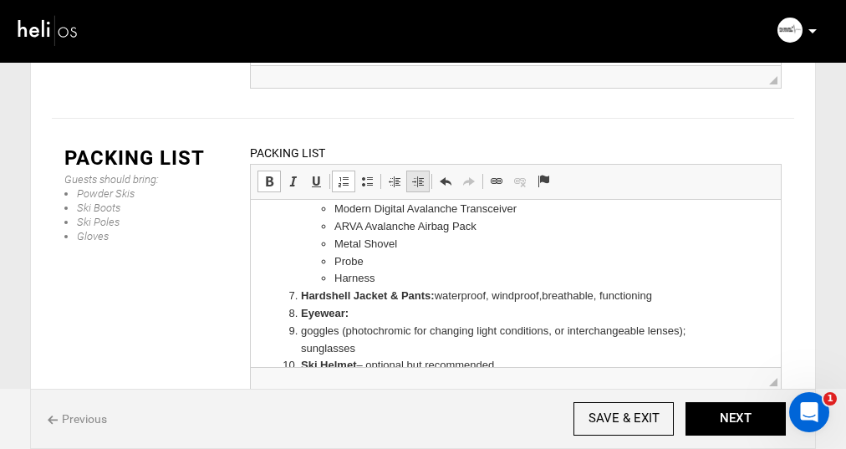
click at [415, 175] on span at bounding box center [417, 181] width 13 height 13
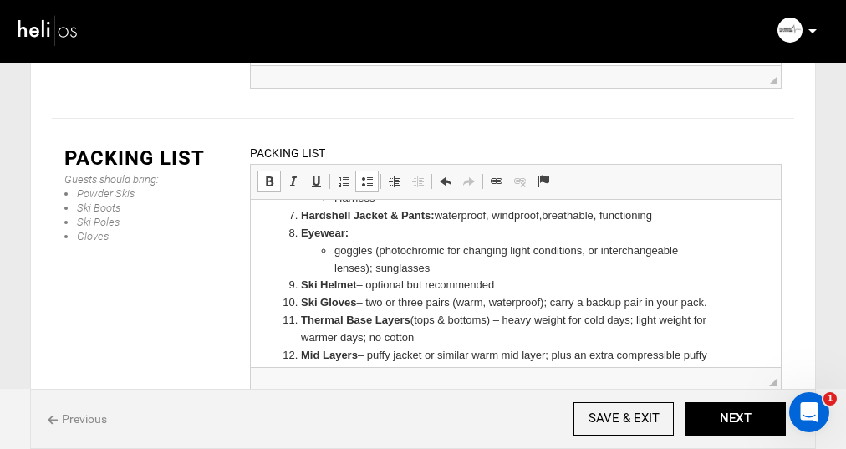
scroll to position [347, 0]
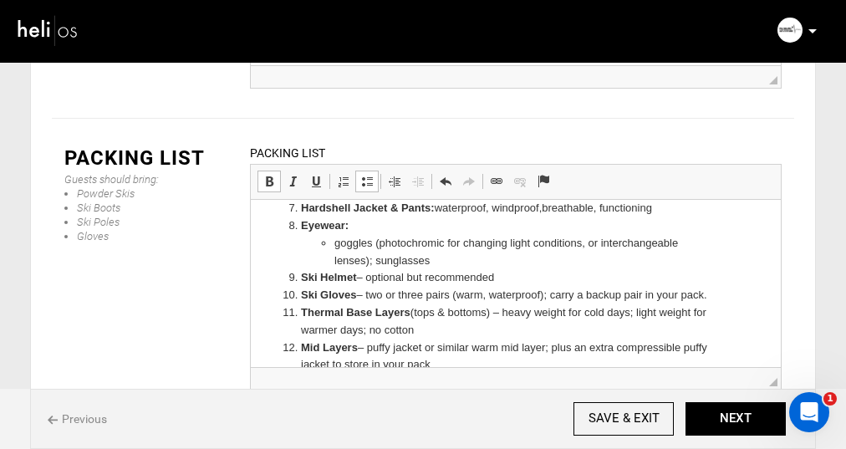
click at [376, 260] on li "​​​​​​​ ​​​​​​​ goggles (photochromic for changing light conditions, or interch…" at bounding box center [515, 251] width 363 height 35
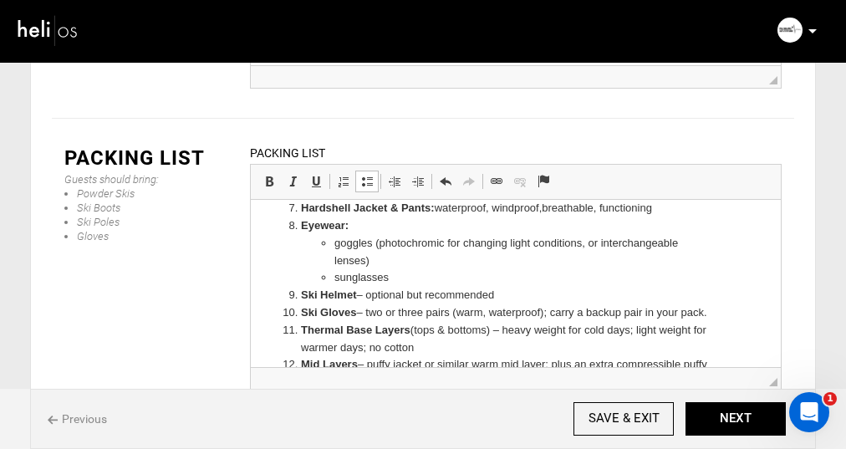
click at [402, 280] on li "sunglasses" at bounding box center [515, 277] width 363 height 18
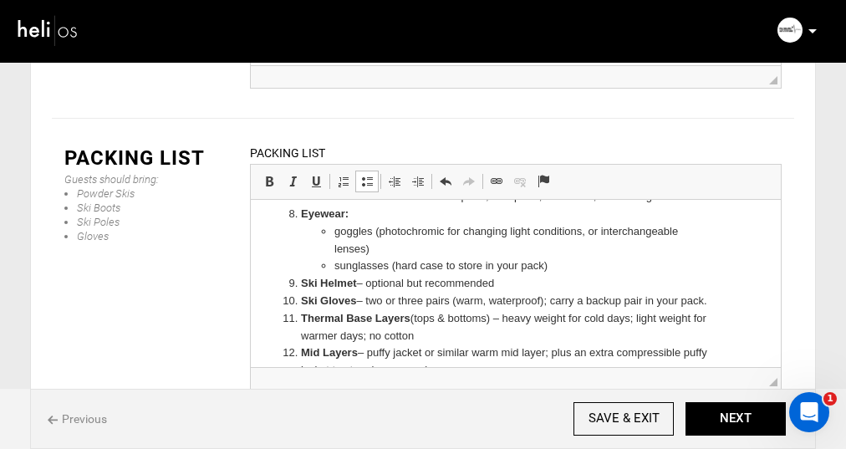
click at [369, 283] on li "Ski Helmet – optional but recommended" at bounding box center [516, 283] width 430 height 18
click at [524, 280] on li "Ski Helmet ( optional but recommended" at bounding box center [516, 283] width 430 height 18
click at [368, 299] on li "Ski Gloves – two or three pairs (warm, waterproof); carry a backup pair in your…" at bounding box center [516, 301] width 430 height 18
drag, startPoint x: 451, startPoint y: 301, endPoint x: 398, endPoint y: 299, distance: 52.7
click at [398, 299] on li "Ski Gloves – two or three pairs (warm, waterproof); carry a backup pair in your…" at bounding box center [516, 301] width 430 height 18
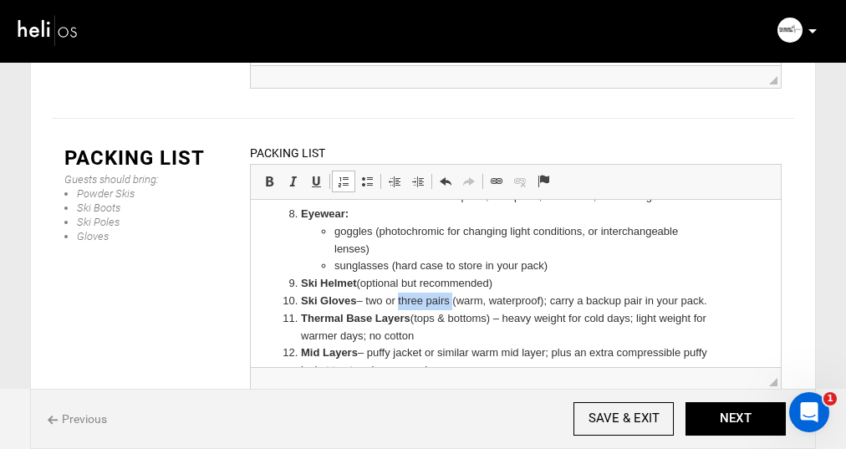
click at [398, 299] on li "Ski Gloves – two or three pairs (warm, waterproof); carry a backup pair in your…" at bounding box center [516, 301] width 430 height 18
click at [430, 302] on li "Ski Gloves – two or three pairs (warm, waterproof); carry a backup pair in your…" at bounding box center [516, 301] width 430 height 18
click at [369, 300] on li "Ski Gloves – two pairs (warm, waterproof); carry a backup pair in your pack." at bounding box center [516, 301] width 430 height 18
click at [414, 301] on li "Ski Gloves: two pairs (warm, waterproof); carry a backup pair in your pack." at bounding box center [516, 301] width 430 height 18
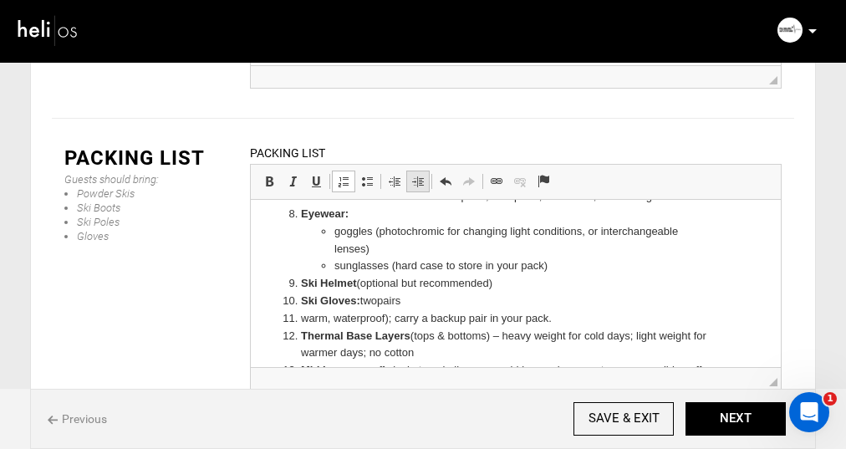
click at [416, 175] on span at bounding box center [417, 181] width 13 height 13
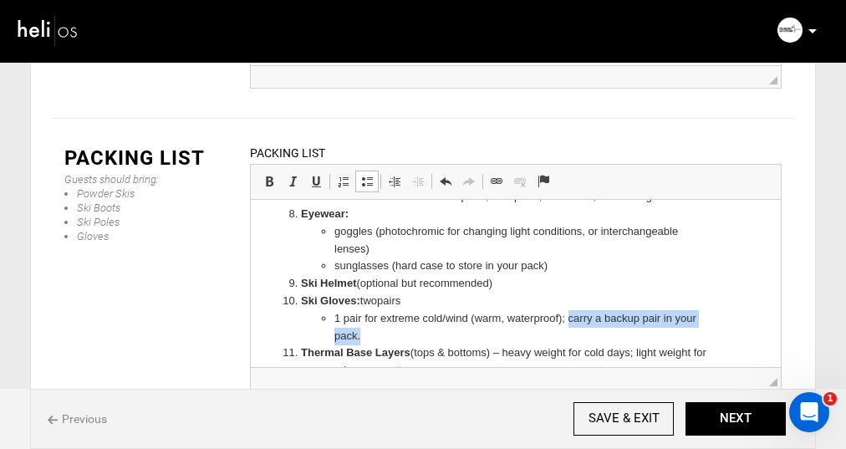
drag, startPoint x: 378, startPoint y: 337, endPoint x: 569, endPoint y: 317, distance: 192.5
click at [569, 317] on li "1 pair for extreme cold/wind ( warm, waterproof); carry a backup pair in your p…" at bounding box center [515, 326] width 363 height 35
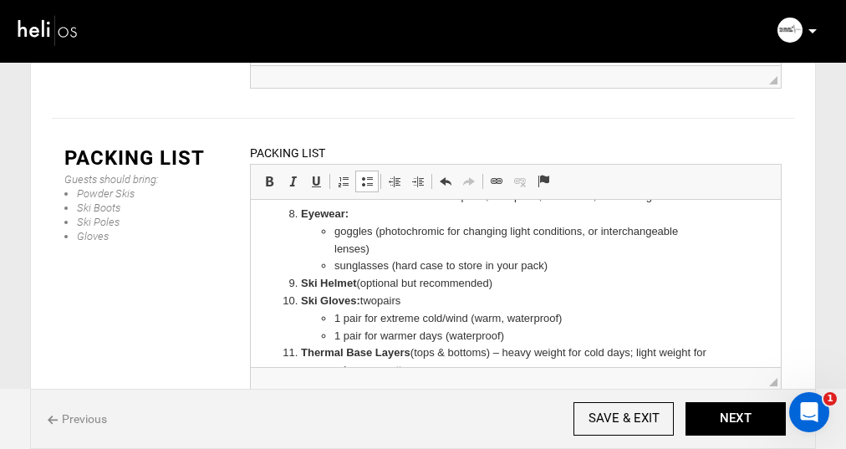
click at [667, 307] on li "Ski Gloves: two pairs 1 pair for extreme cold/wind ( warm, waterproof) 1 pair f…" at bounding box center [516, 318] width 430 height 52
click at [559, 318] on li "1 pair for extreme cold/wind ( warm, waterproof)" at bounding box center [515, 318] width 363 height 18
click at [508, 320] on li "1 pair for extreme cold/wind ( warm, waterproof)" at bounding box center [515, 318] width 363 height 18
click at [645, 322] on li "1 pair for extreme cold/wind ( warm, insulated, waterproof)" at bounding box center [515, 318] width 363 height 18
click at [511, 334] on li "1 pair for warmer days (waterproof)" at bounding box center [515, 336] width 363 height 18
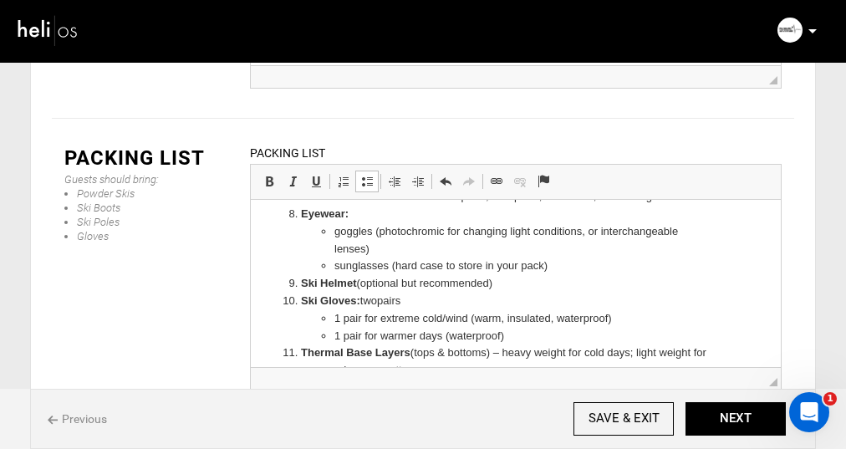
click at [518, 334] on li "1 pair for warmer days (waterproof)" at bounding box center [515, 336] width 363 height 18
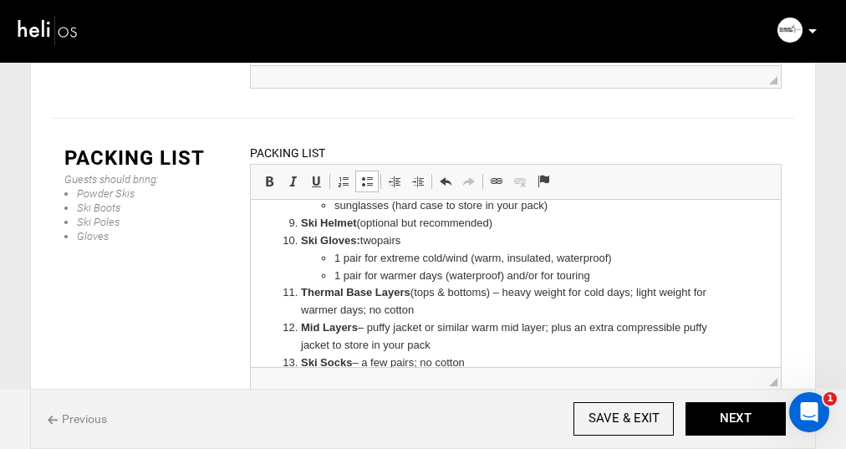
scroll to position [421, 0]
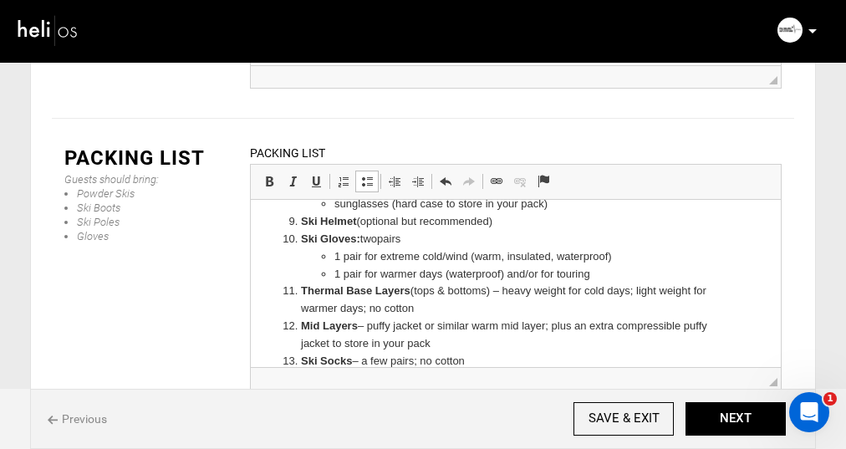
click at [507, 292] on li "Thermal Base Layers (tops & bottoms) – heavy weight for cold days; light weight…" at bounding box center [516, 299] width 430 height 35
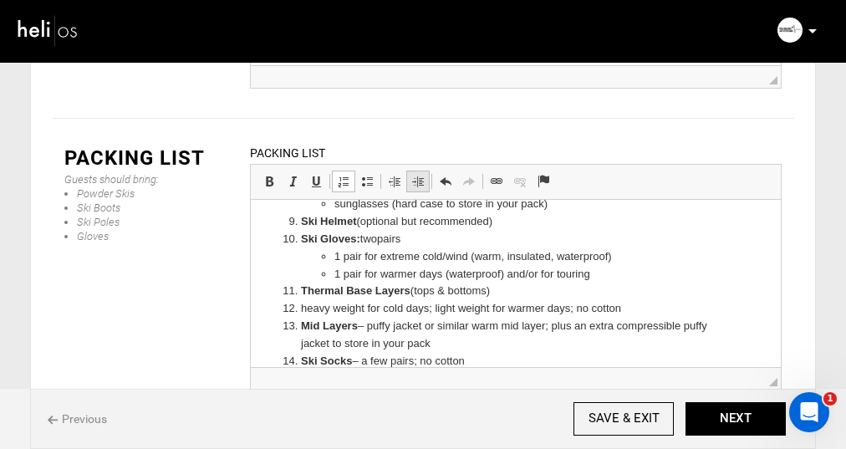
click at [416, 175] on span at bounding box center [417, 181] width 13 height 13
click at [471, 307] on li "Heavy weight for cold days; light weight for warmer days; no cotton" at bounding box center [515, 308] width 363 height 18
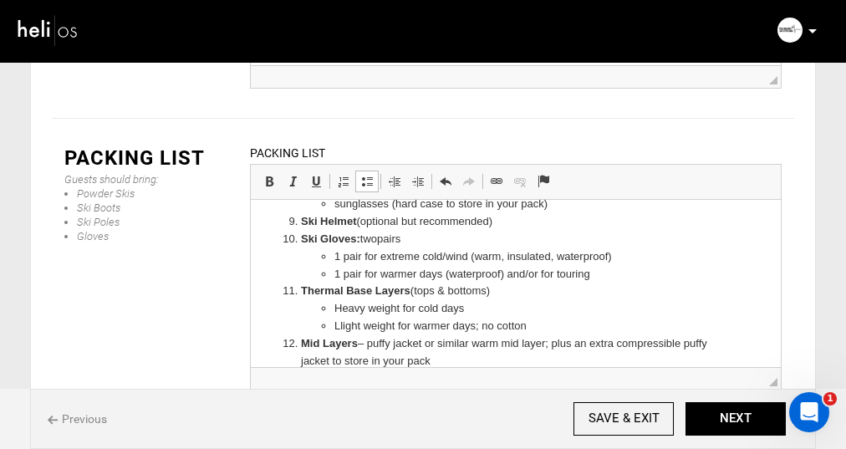
click at [402, 308] on li "Heavy weight for cold days" at bounding box center [515, 308] width 363 height 18
click at [398, 325] on li "Llight weight for warmer days; no cotton" at bounding box center [515, 326] width 363 height 18
click at [571, 322] on li "Llight weight set for warmer days; no cotton" at bounding box center [515, 326] width 363 height 18
drag, startPoint x: 560, startPoint y: 324, endPoint x: 498, endPoint y: 322, distance: 61.9
click at [498, 322] on li "Llight weight set for warmer days; no cotton" at bounding box center [515, 326] width 363 height 18
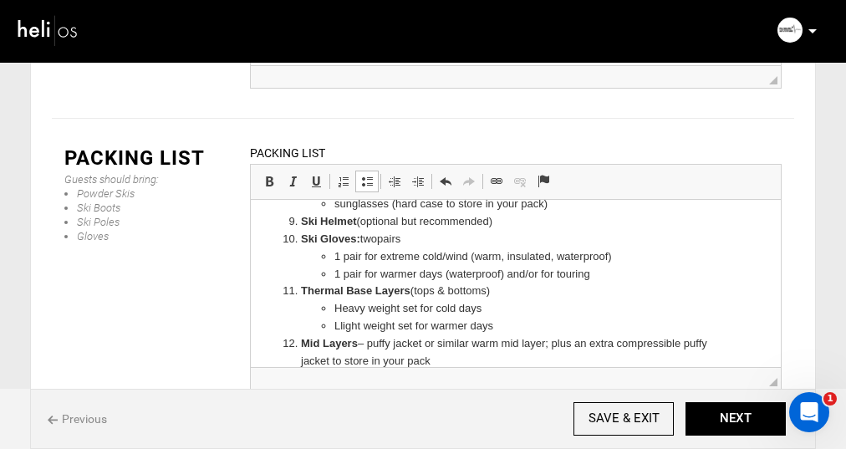
click at [489, 292] on li "Thermal Base Layers (tops & bottoms) Heavy weight set for cold days Llight weig…" at bounding box center [516, 308] width 430 height 52
click at [518, 312] on li "Heavy weight set for cold days" at bounding box center [515, 308] width 363 height 18
click at [510, 325] on li "Llight weight set for warmer days" at bounding box center [515, 326] width 363 height 18
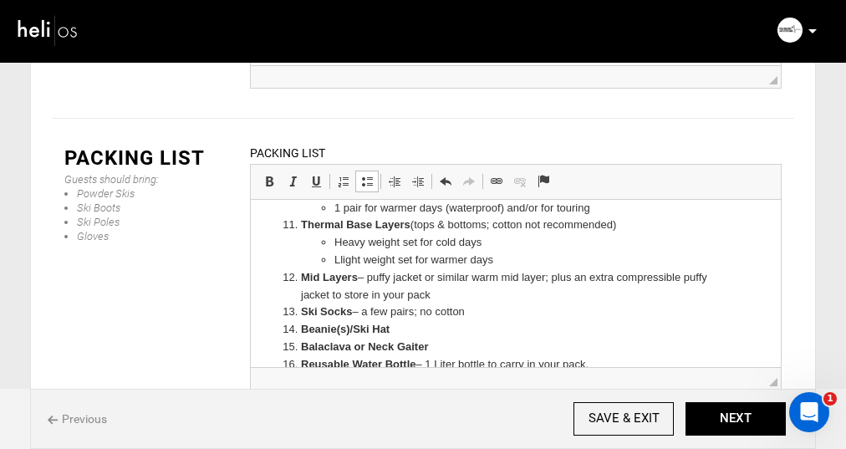
scroll to position [492, 0]
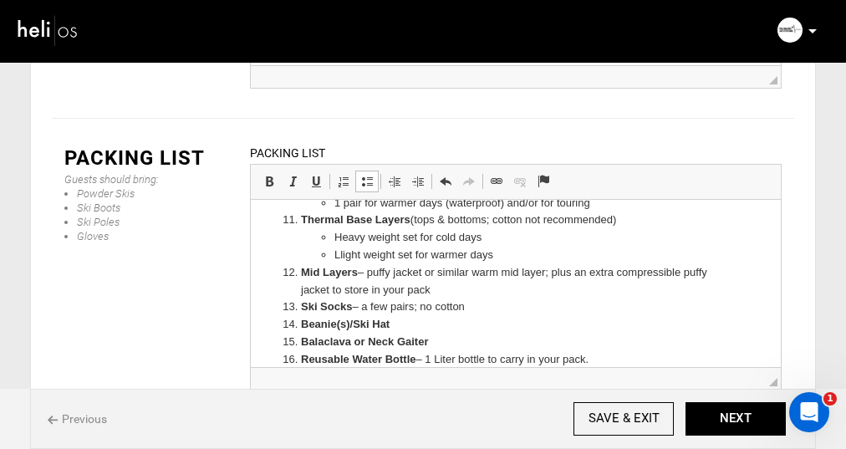
click at [375, 271] on li "Mid Layers – puffy jacket or similar warm mid layer; plus an extra compressible…" at bounding box center [516, 280] width 430 height 35
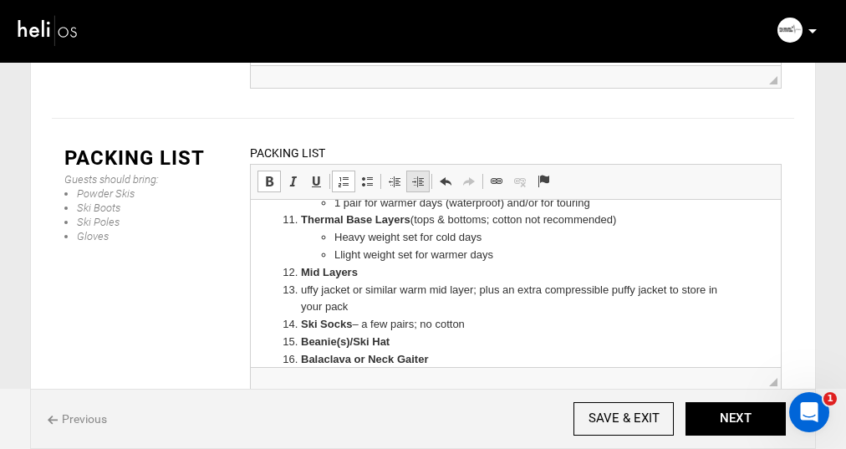
click at [416, 175] on span at bounding box center [417, 181] width 13 height 13
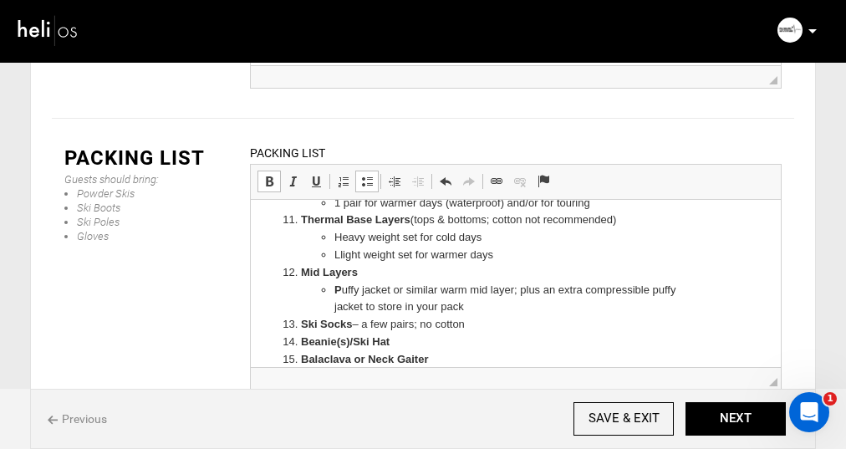
click at [563, 289] on li "​​​​​​​ ​​​​​​​P uffy jacket or similar warm mid layer; plus an extra compressi…" at bounding box center [515, 298] width 363 height 35
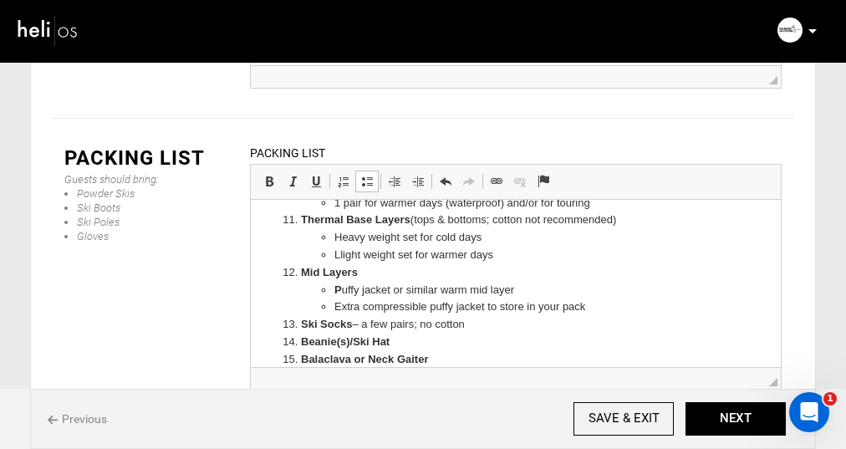
click at [585, 307] on li "Extra compressible puffy jacket to store in your pack" at bounding box center [515, 307] width 363 height 18
click at [523, 307] on li "Extra compressible puffy jacket to store in your pack" at bounding box center [515, 307] width 363 height 18
click at [335, 284] on strong "​​​​​​​ P" at bounding box center [338, 289] width 8 height 13
click at [269, 175] on span at bounding box center [269, 181] width 13 height 13
click at [464, 325] on li "Ski Socks – a few pairs; no cotton" at bounding box center [516, 324] width 430 height 18
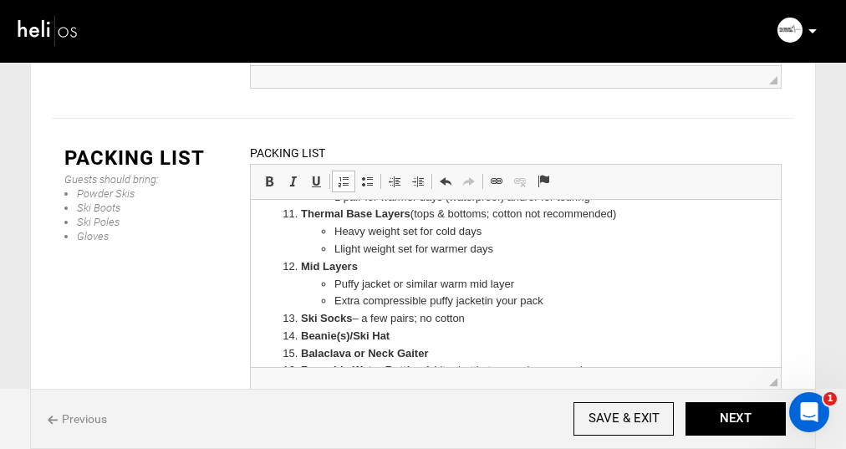
scroll to position [503, 0]
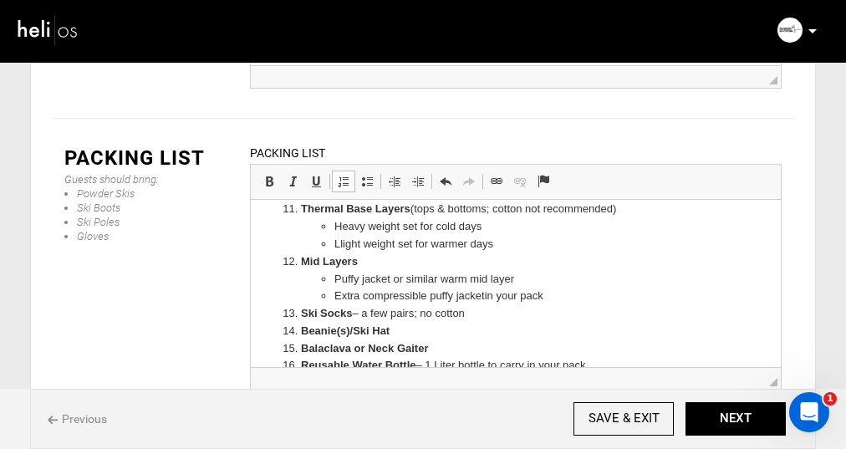
click at [360, 243] on li "Llight weight set for warmer days" at bounding box center [515, 244] width 363 height 18
click at [530, 241] on li "Llighter weight set for warmer days" at bounding box center [515, 244] width 363 height 18
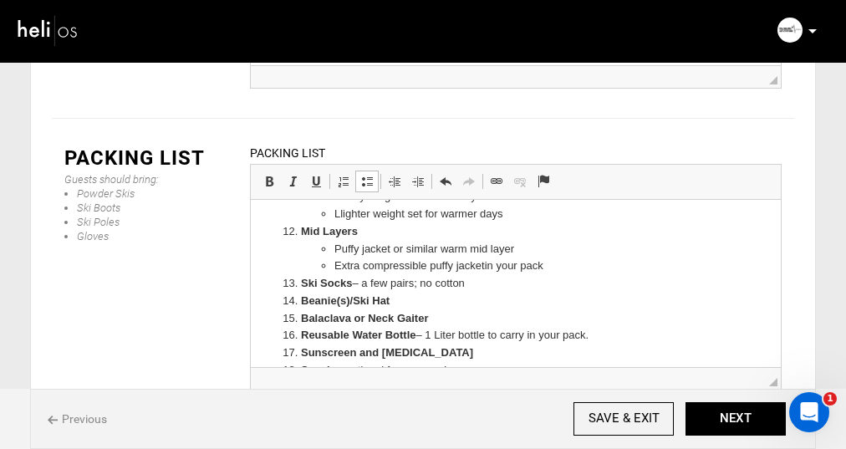
scroll to position [540, 0]
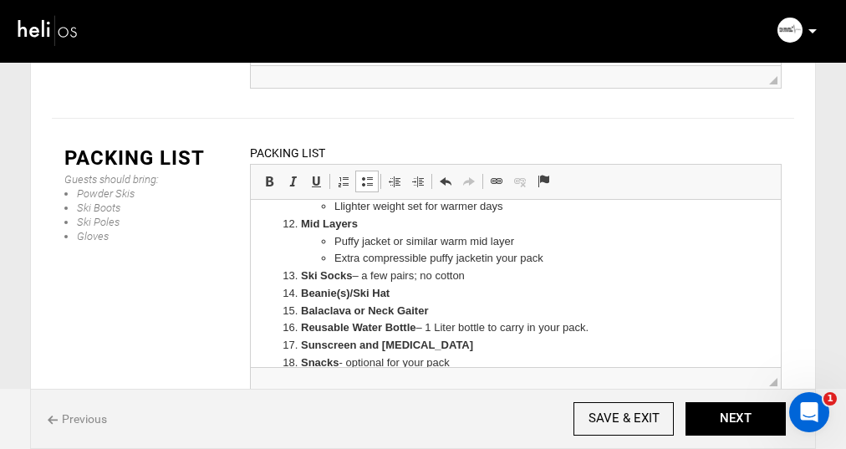
drag, startPoint x: 470, startPoint y: 278, endPoint x: 362, endPoint y: 273, distance: 108.0
click at [362, 273] on li "Ski Socks – a few pairs; no cotton" at bounding box center [516, 276] width 430 height 18
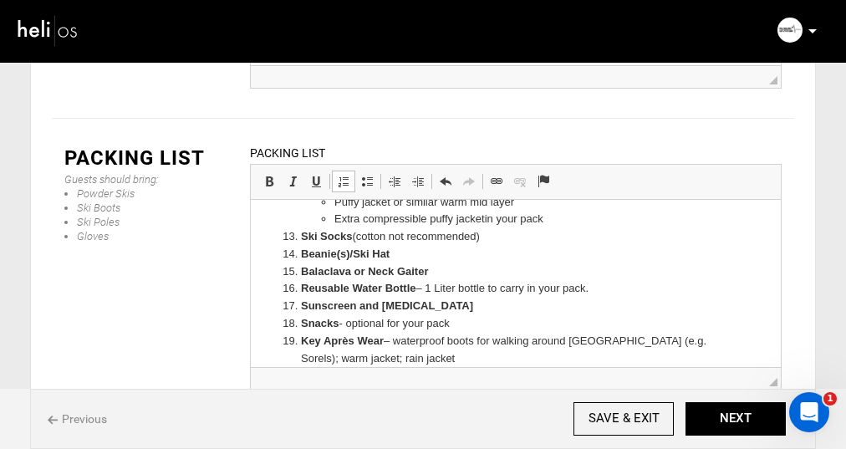
scroll to position [579, 0]
click at [349, 254] on strong "Beanie(s)/Ski Hat" at bounding box center [345, 254] width 89 height 13
click at [399, 257] on li "Beanie /Ski Hat" at bounding box center [516, 255] width 430 height 18
click at [421, 256] on li "Beanie /Ski Hat" at bounding box center [516, 255] width 430 height 18
click at [452, 269] on li "Balaclava or Neck Gaiter" at bounding box center [516, 272] width 430 height 18
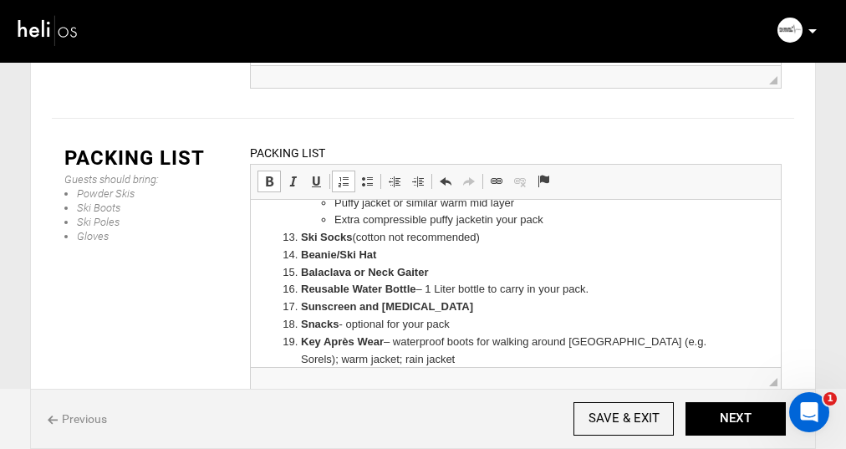
click at [430, 289] on li "Reusable Water Bottle – 1 Liter bottle to carry in your pack." at bounding box center [516, 289] width 430 height 18
click at [595, 287] on li "Reusable Water Bottle: 1 Liter bottle to carry in your pack." at bounding box center [516, 289] width 430 height 18
click at [457, 290] on li "Reusable Water Bottle: 1 Liter bottle to carry in your pack (plastic" at bounding box center [516, 289] width 430 height 18
click at [693, 293] on li "Reusable Water Bottle: 1 Liter reusable bottle to carry in your pack (plastic" at bounding box center [516, 289] width 430 height 18
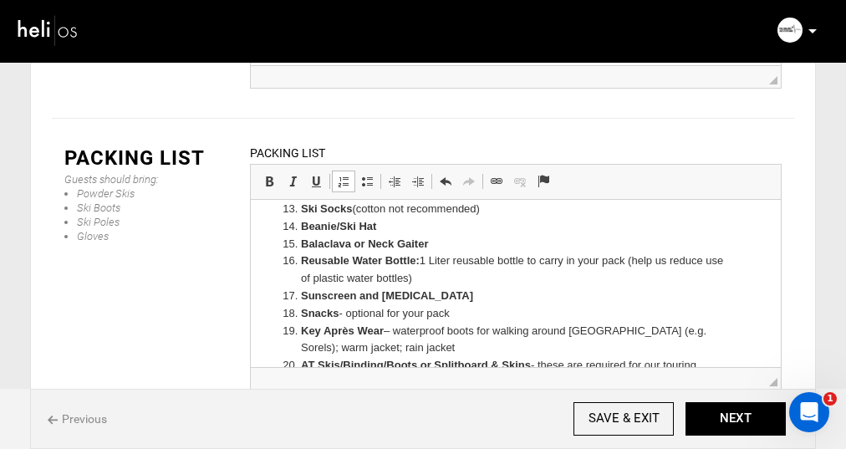
scroll to position [620, 0]
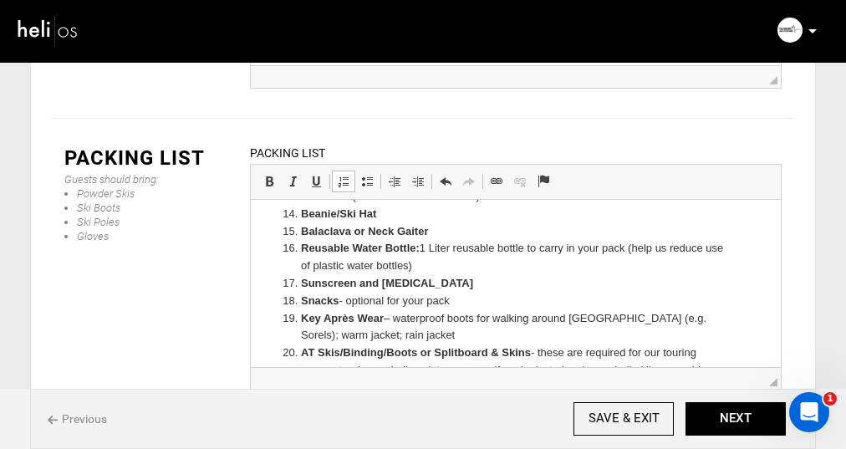
click at [451, 289] on li "Sunscreen and [MEDICAL_DATA]" at bounding box center [516, 283] width 430 height 18
click at [467, 300] on li "Snacks - optional for your pack" at bounding box center [516, 301] width 430 height 18
click at [349, 301] on li "Snacks - optional for your pack" at bounding box center [516, 301] width 430 height 18
drag, startPoint x: 452, startPoint y: 302, endPoint x: 386, endPoint y: 302, distance: 66.9
click at [386, 302] on li "Snacks ( optional for your pack" at bounding box center [516, 301] width 430 height 18
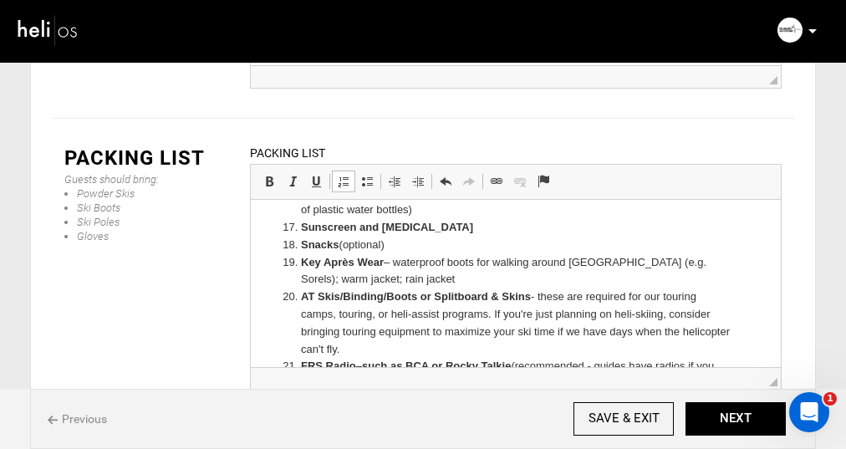
scroll to position [677, 0]
click at [401, 261] on li "Key Après Wear – waterproof boots for walking around [GEOGRAPHIC_DATA] (e.g. So…" at bounding box center [516, 270] width 430 height 35
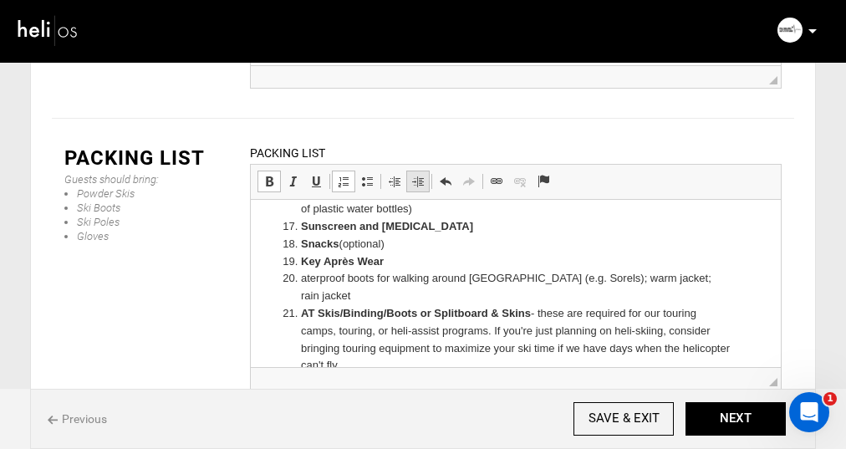
click at [416, 175] on span at bounding box center [417, 181] width 13 height 13
click at [338, 278] on strong "​​​​​​​ ​​​​​​​W" at bounding box center [339, 277] width 10 height 13
click at [268, 175] on span at bounding box center [269, 181] width 13 height 13
click at [416, 296] on li "​​​​​​​ W aterproof boots for walking around [GEOGRAPHIC_DATA] (e.g. Sorels); w…" at bounding box center [515, 286] width 363 height 35
click at [620, 279] on li "​​​​​​​ W aterproof boots for walking around [GEOGRAPHIC_DATA] (e.g. Sorels); w…" at bounding box center [515, 286] width 363 height 35
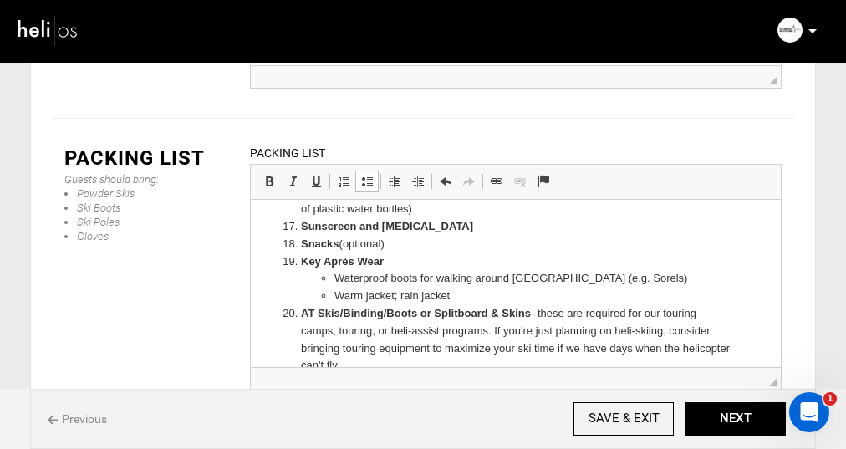
click at [405, 296] on li "Warm jacket; rain jacket" at bounding box center [515, 296] width 363 height 18
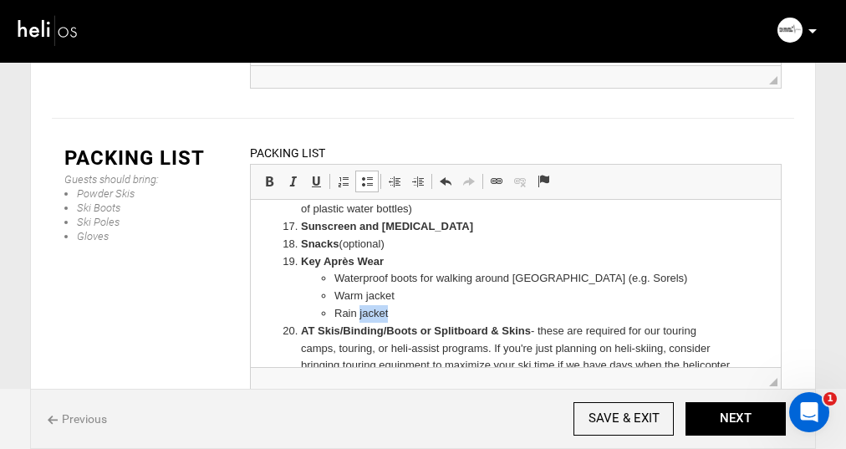
drag, startPoint x: 389, startPoint y: 313, endPoint x: 359, endPoint y: 312, distance: 30.1
click at [359, 312] on li "Rain jacket" at bounding box center [515, 313] width 363 height 18
click at [408, 314] on li "Rain jacket" at bounding box center [515, 313] width 363 height 18
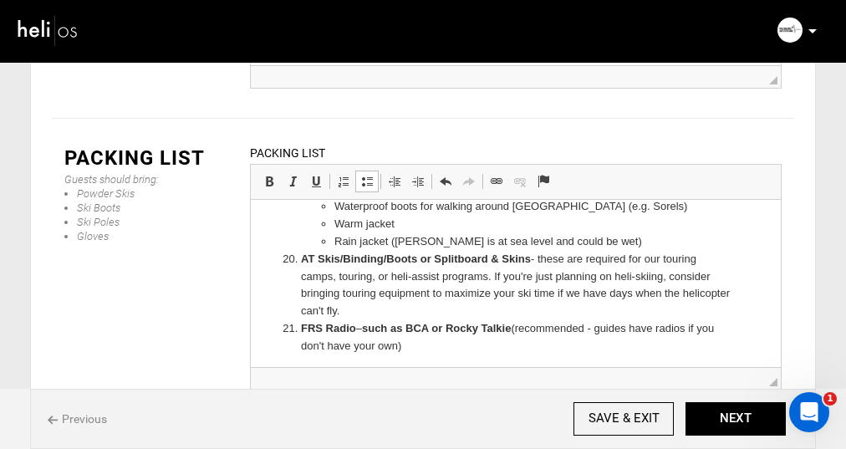
scroll to position [753, 0]
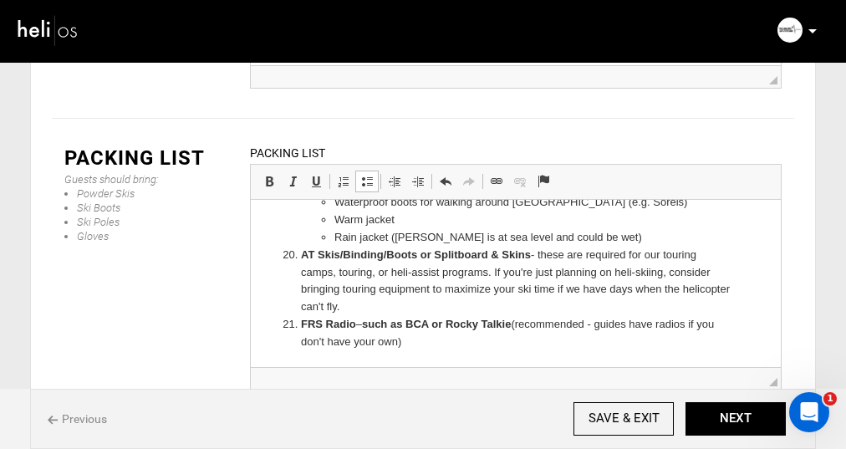
click at [591, 254] on li "AT Skis/Binding/Boots or Splitboard & Skins - these are required for our tourin…" at bounding box center [516, 280] width 430 height 69
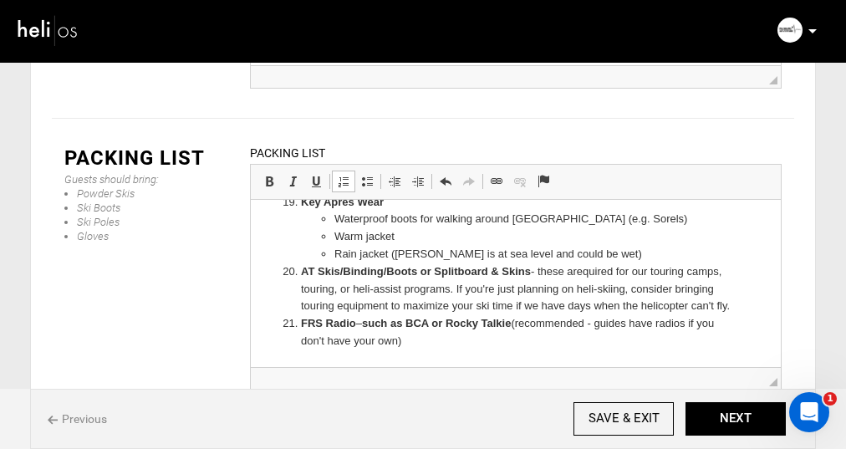
scroll to position [736, 0]
drag, startPoint x: 549, startPoint y: 274, endPoint x: 539, endPoint y: 274, distance: 10.0
click at [539, 274] on li "AT Skis/Binding/Boots or Splitboard & Skins: re quired for our touring camps, t…" at bounding box center [516, 289] width 430 height 52
click at [273, 175] on span at bounding box center [269, 181] width 13 height 13
click at [539, 304] on li "AT Skis/Binding/Boots or Splitboard & Skins: re quired for our touring camps, t…" at bounding box center [516, 289] width 430 height 52
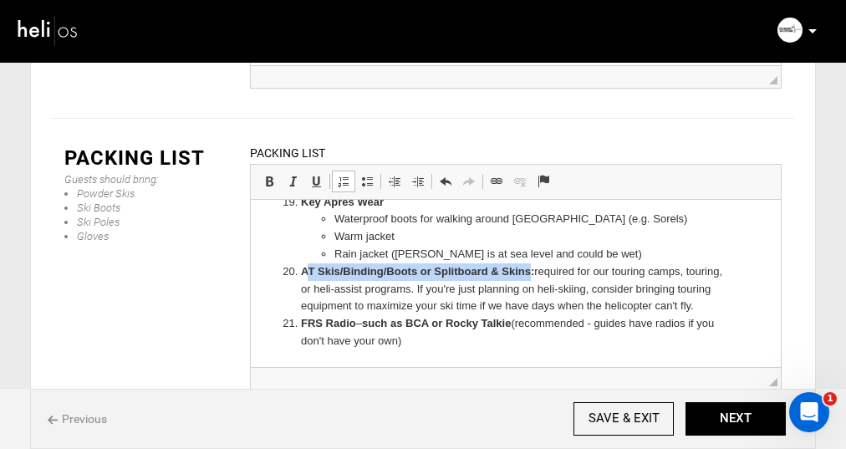
drag, startPoint x: 532, startPoint y: 273, endPoint x: 308, endPoint y: 273, distance: 224.1
click at [308, 273] on strong "AT Skis/Binding/Boots or Splitboard & Skins:" at bounding box center [417, 270] width 233 height 13
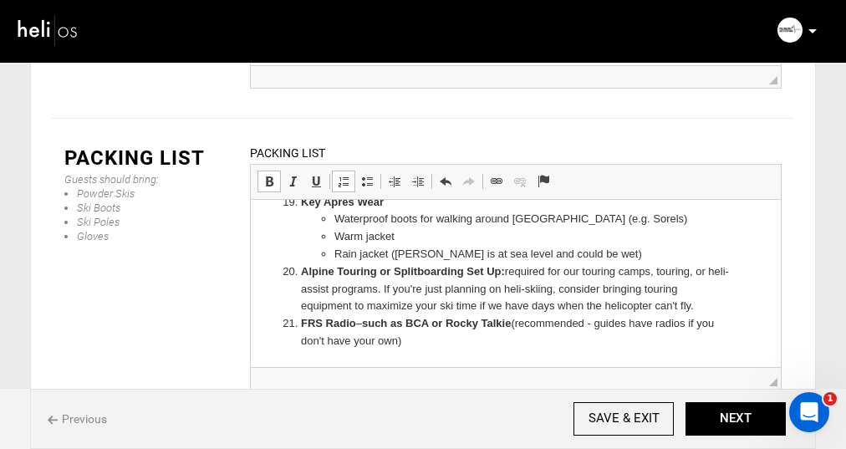
click at [652, 270] on li "Alpine Touring or Splitboarding Set Up: re quired for our touring camps, tourin…" at bounding box center [516, 289] width 430 height 52
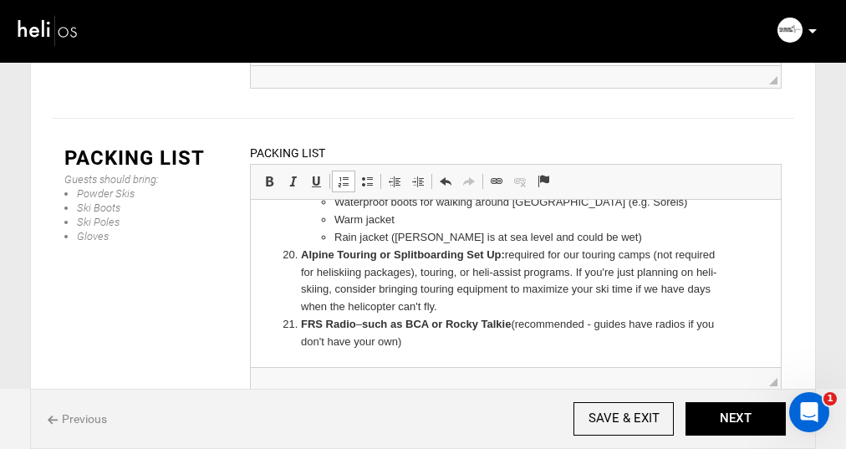
click at [512, 252] on li "Alpine Touring or Splitboarding Set Up: re quired for our touring camps (not re…" at bounding box center [516, 280] width 430 height 69
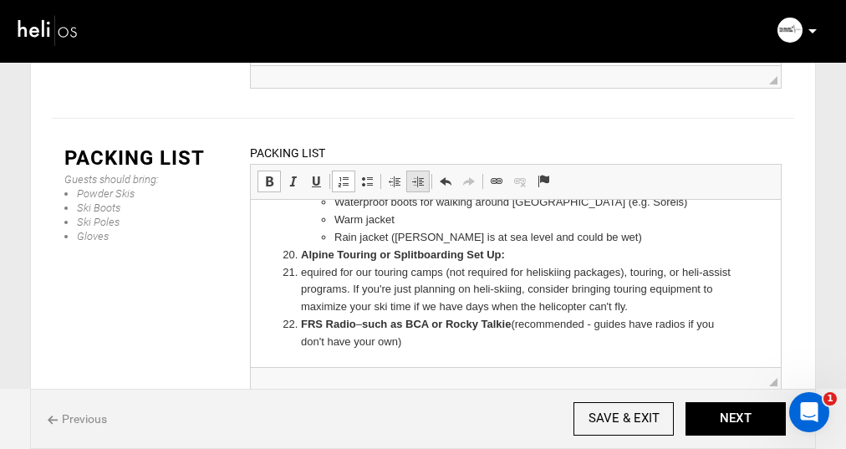
click at [420, 175] on span at bounding box center [417, 181] width 13 height 13
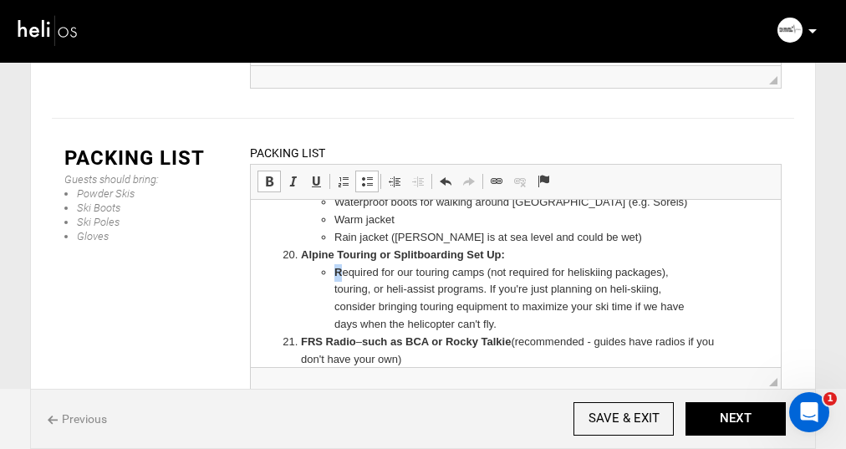
click at [334, 269] on strong "​​​​​​​R" at bounding box center [338, 271] width 8 height 13
click at [268, 175] on span at bounding box center [269, 181] width 13 height 13
click at [416, 272] on li "​​​​​​​R e quired for our touring camps (not required for heliskiing packages),…" at bounding box center [515, 297] width 363 height 69
click at [393, 289] on li "​​​​​​​R e quired for our backcountry touring camps (not required for heliskiin…" at bounding box center [515, 297] width 363 height 69
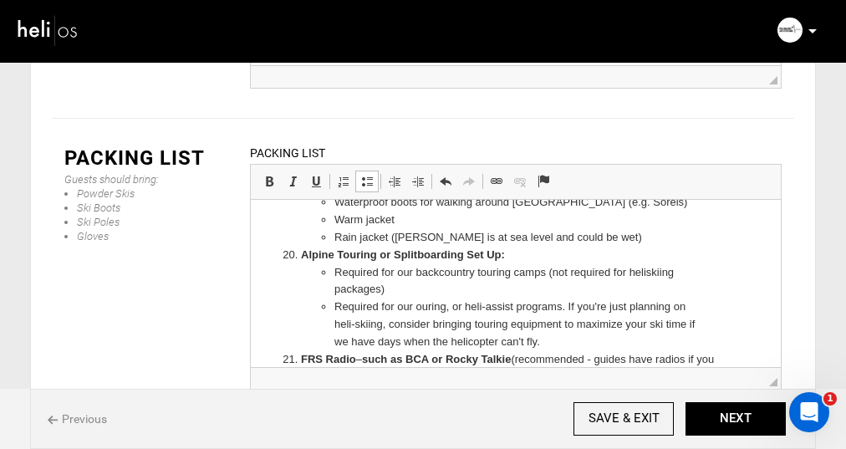
click at [465, 305] on li "Required for our ouring, or heli-assist programs. If you're just planning on he…" at bounding box center [515, 324] width 363 height 52
click at [467, 308] on li "Required for our heli-assist programs. If you're just planning on heli-skiing, …" at bounding box center [515, 324] width 363 height 52
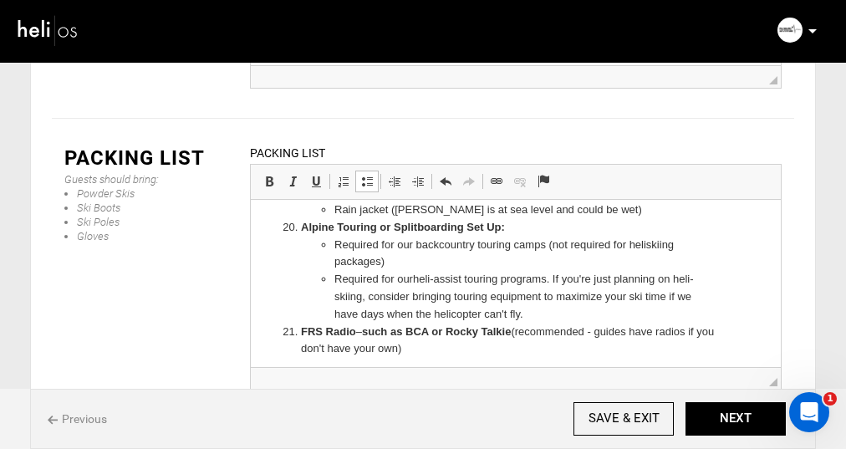
scroll to position [788, 0]
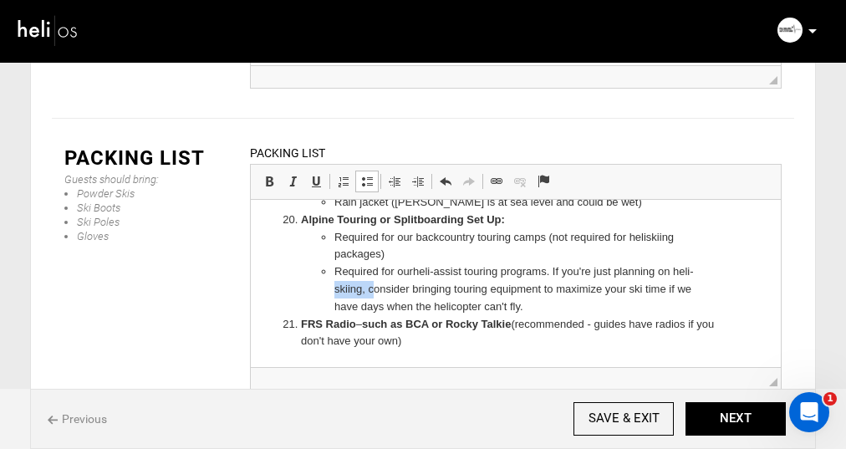
drag, startPoint x: 374, startPoint y: 289, endPoint x: 290, endPoint y: 286, distance: 83.7
click at [394, 295] on li "Required for our heli-assist touring programs. If you're just planning on heli-…" at bounding box center [515, 289] width 363 height 52
click at [380, 253] on li "​​​​​​​R e quired for our backcountry touring camps (not required for heliskiin…" at bounding box center [515, 245] width 363 height 35
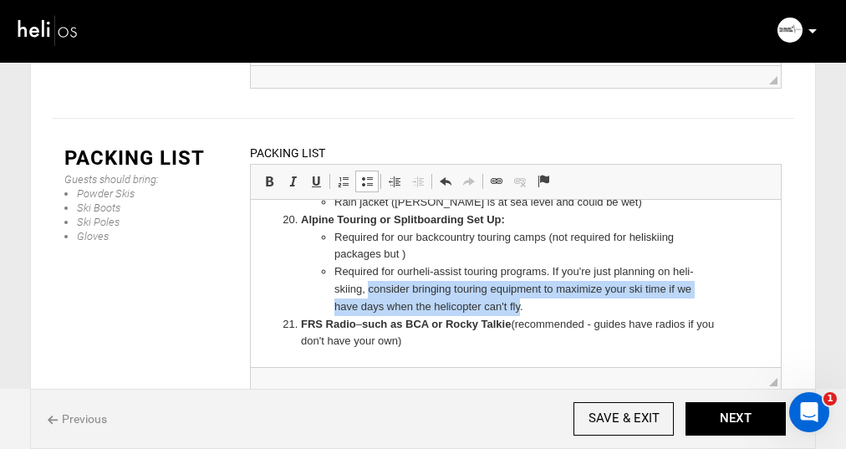
drag, startPoint x: 518, startPoint y: 308, endPoint x: 368, endPoint y: 292, distance: 151.4
click at [368, 292] on li "Required for our heli-assist touring programs. If you're just planning on heli-…" at bounding box center [515, 289] width 363 height 52
copy li "consider bringing touring equipment to maximize your ski time if we have days w…"
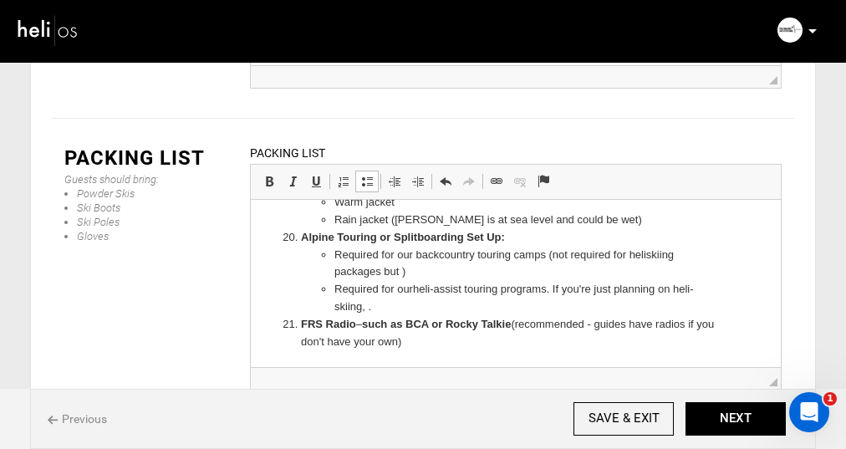
click at [402, 271] on li "​​​​​​​R e quired for our backcountry touring camps (not required for heliskiin…" at bounding box center [515, 263] width 363 height 35
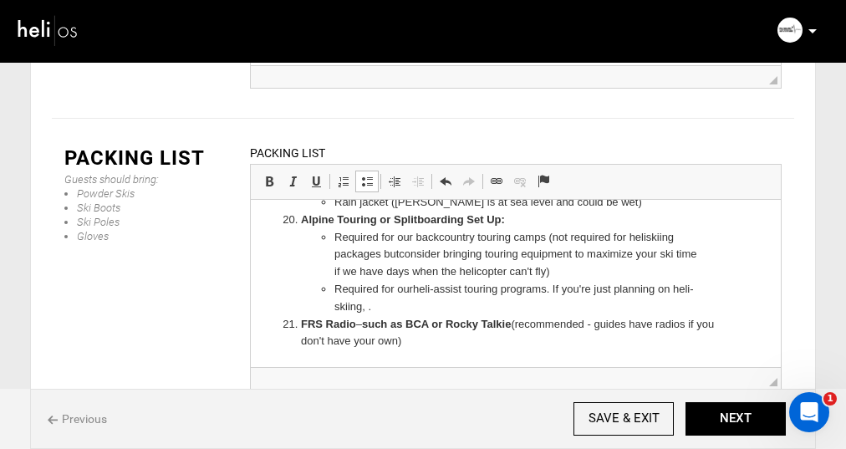
click at [546, 237] on li "​​​​​​​R e quired for our backcountry touring camps (not required for heliskiin…" at bounding box center [515, 254] width 363 height 52
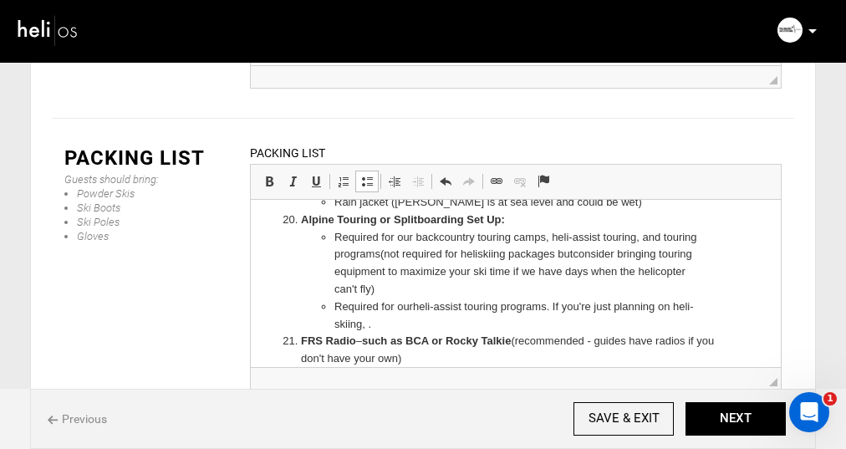
click at [465, 254] on li "​​​​​​​R e quired for our backcountry touring camps, heli-assist touring, and t…" at bounding box center [515, 262] width 363 height 69
click at [431, 290] on li "​​​​​​​R e quired for our backcountry touring camps, heli-assist touring, and t…" at bounding box center [515, 262] width 363 height 69
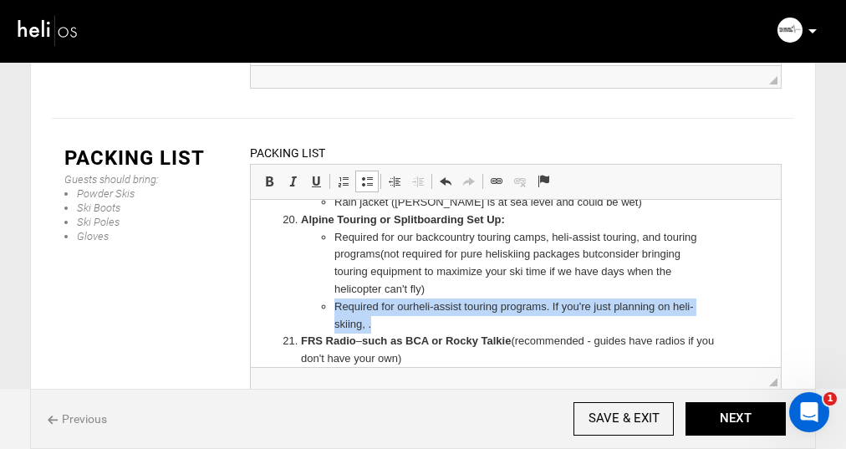
drag, startPoint x: 386, startPoint y: 324, endPoint x: 291, endPoint y: 309, distance: 95.7
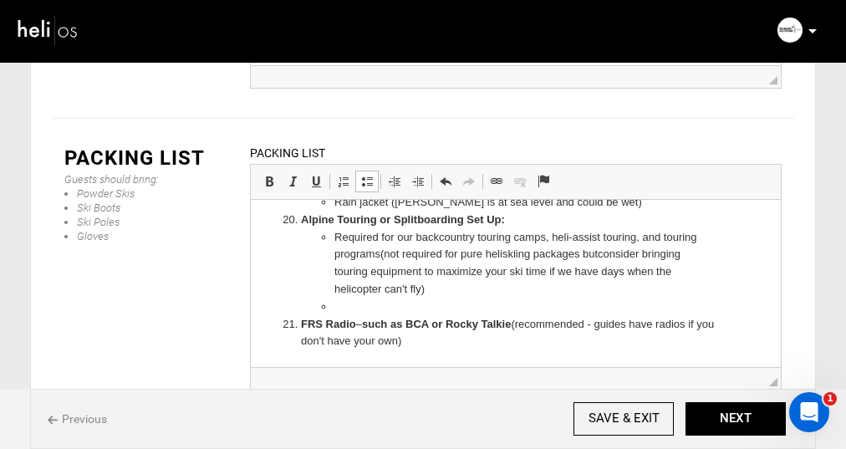
scroll to position [770, 0]
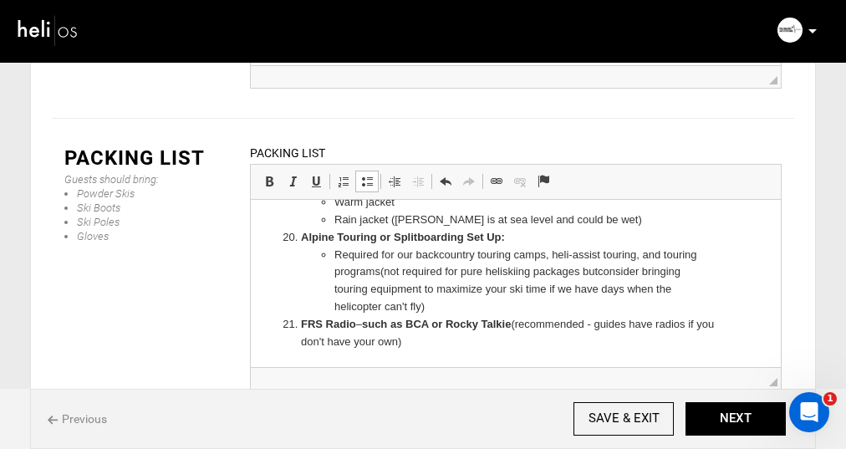
click at [412, 324] on strong "such as BCA or Rocky Talkie" at bounding box center [436, 323] width 149 height 13
click at [483, 325] on strong "BCA or Rocky Talkie" at bounding box center [429, 323] width 105 height 13
click at [498, 323] on li "FRS Radio like BCA or Rocky Talkie: (recommended - guides have radios if you do…" at bounding box center [516, 332] width 430 height 35
click at [491, 326] on li "FRS Radio like BCA or Rocky Talkie ( ecommended - guides have radios if you don…" at bounding box center [516, 332] width 430 height 35
click at [494, 324] on li "FRS Radio like BCA or Rocky Talkie ( ecommended - guides have radios if you don…" at bounding box center [516, 332] width 430 height 35
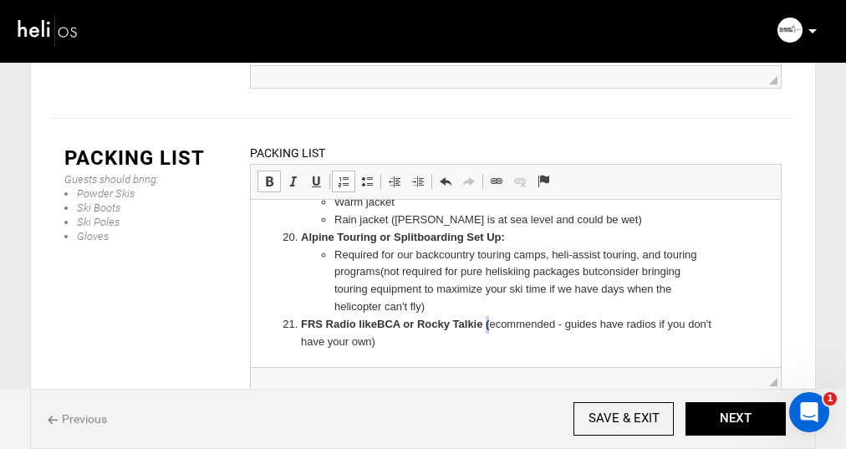
click at [490, 323] on li "FRS Radio like BCA or Rocky Talkie ( ecommended - guides have radios if you don…" at bounding box center [516, 332] width 430 height 35
click at [269, 175] on span at bounding box center [269, 181] width 13 height 13
click at [483, 324] on strong "BCA or Rocky Talkie" at bounding box center [429, 323] width 105 height 13
click at [488, 324] on li "FRS Radio like BCA or Rocky Talkie ( r ecommended - guides have radios if you d…" at bounding box center [516, 332] width 430 height 35
click at [274, 175] on span at bounding box center [269, 181] width 13 height 13
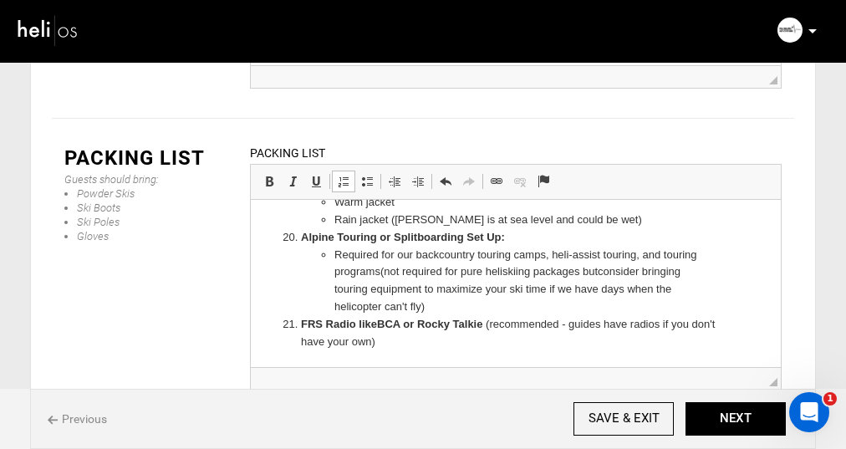
click at [473, 304] on li "​​​​​​​R e quired for our backcountry touring camps, heli-assist touring, and t…" at bounding box center [515, 280] width 363 height 69
click at [493, 324] on li "FRS Radio like BCA or Rocky Talkie ( r ecommended - guides have radios if you d…" at bounding box center [516, 332] width 430 height 35
click at [434, 343] on li "FRS Radio like BCA or Rocky Talkie (optional but r ecommended - guides have rad…" at bounding box center [516, 332] width 430 height 35
click at [722, 324] on li "FRS Radio like BCA or Rocky Talkie (optional but r ecommended - guides have rad…" at bounding box center [516, 332] width 430 height 35
click at [522, 336] on li "FRS Radio like BCA or Rocky Talkie (optional but r ecommended - guides have rad…" at bounding box center [516, 332] width 430 height 35
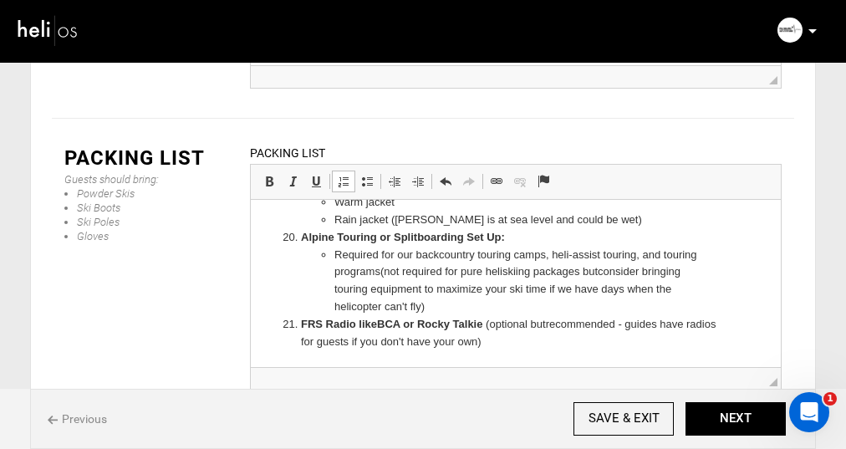
scroll to position [2883, 0]
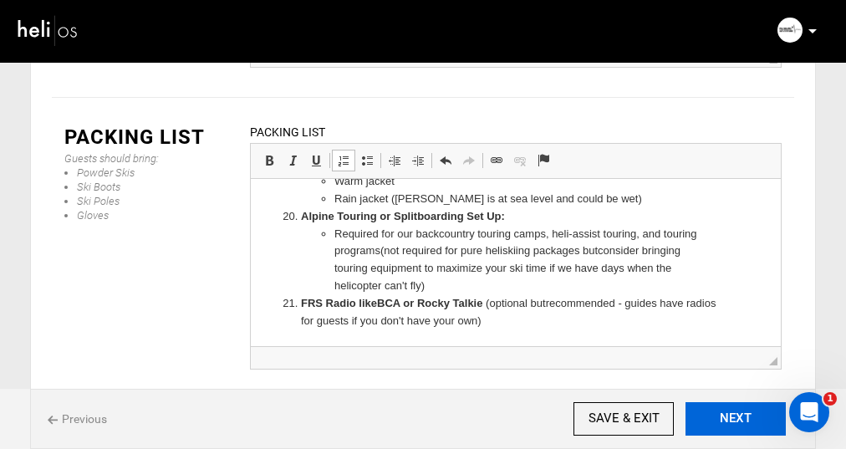
click at [728, 409] on button "NEXT" at bounding box center [736, 418] width 100 height 33
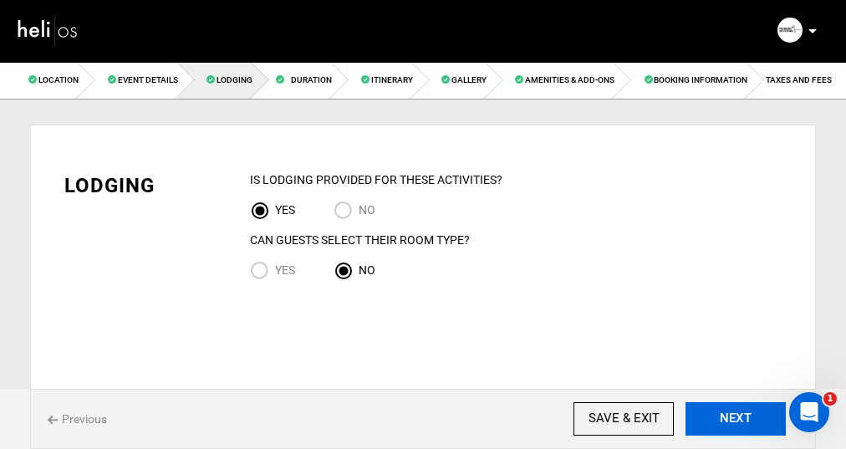
click at [728, 409] on button "NEXT" at bounding box center [736, 418] width 100 height 33
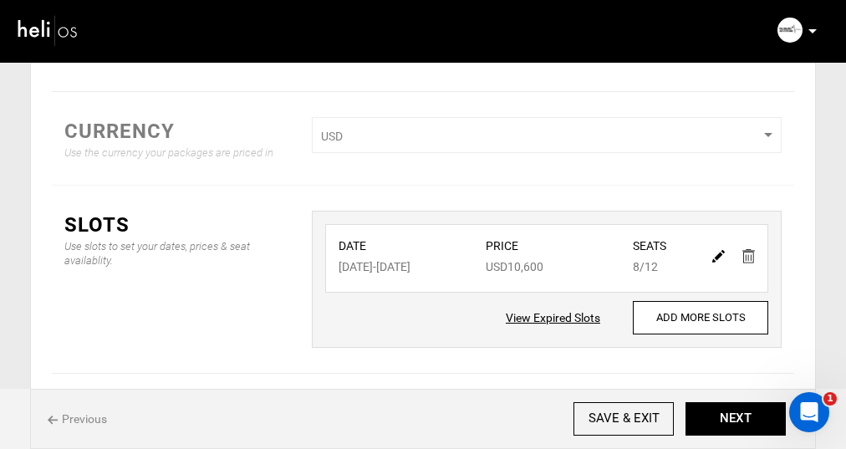
scroll to position [206, 0]
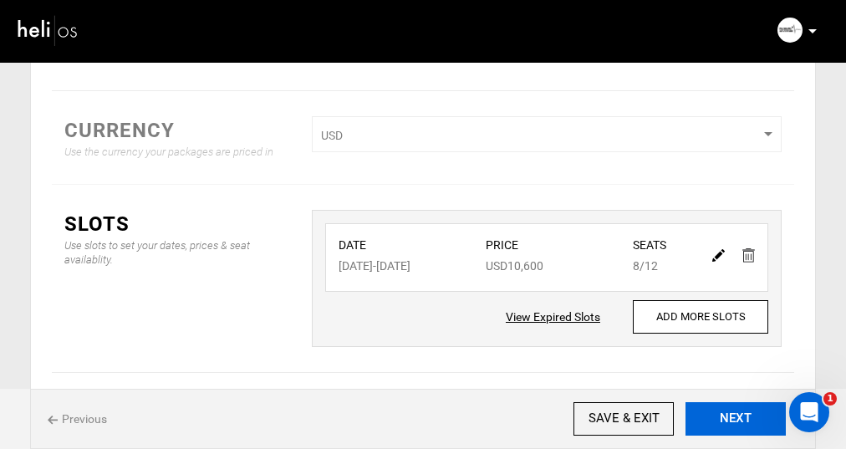
click at [739, 422] on button "NEXT" at bounding box center [736, 418] width 100 height 33
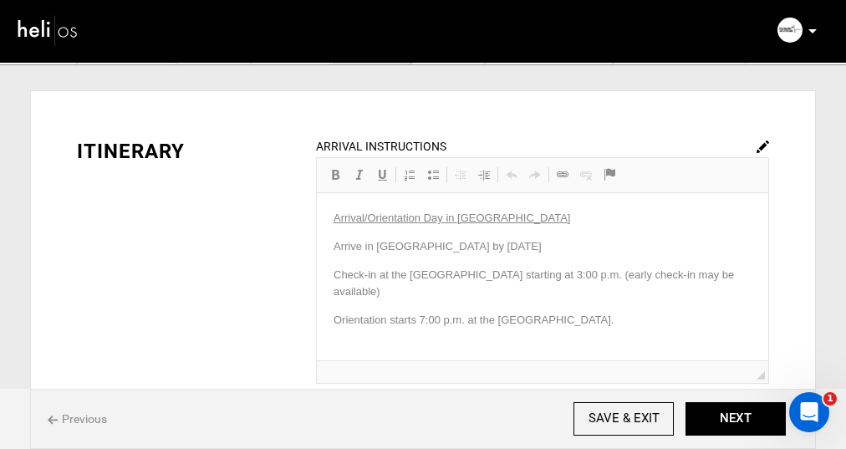
scroll to position [51, 0]
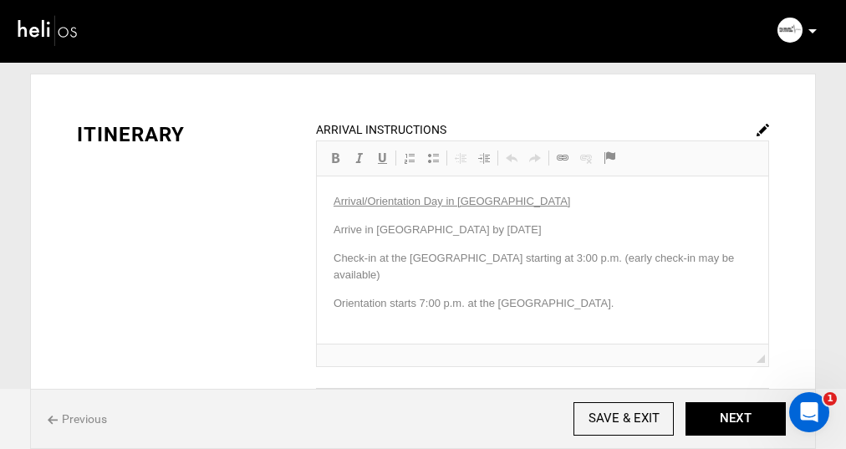
click at [759, 129] on img at bounding box center [763, 130] width 13 height 13
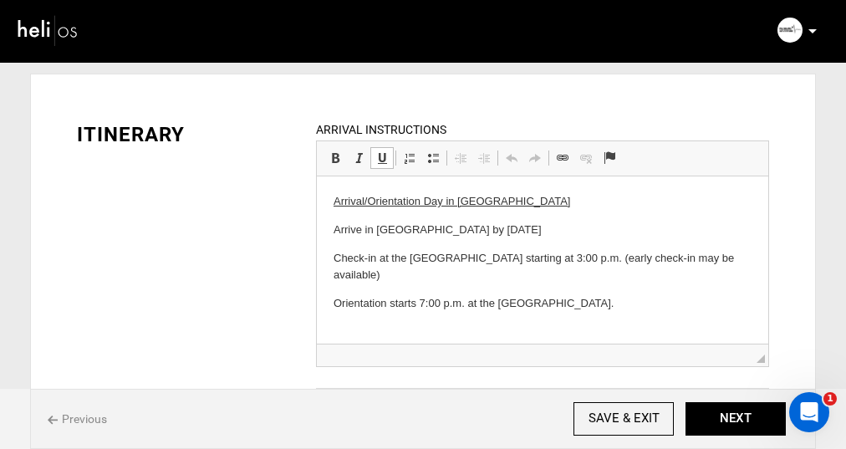
click at [730, 260] on p "Check-in at the [GEOGRAPHIC_DATA] starting at 3:00 p.m. (early check-in may be …" at bounding box center [542, 267] width 418 height 35
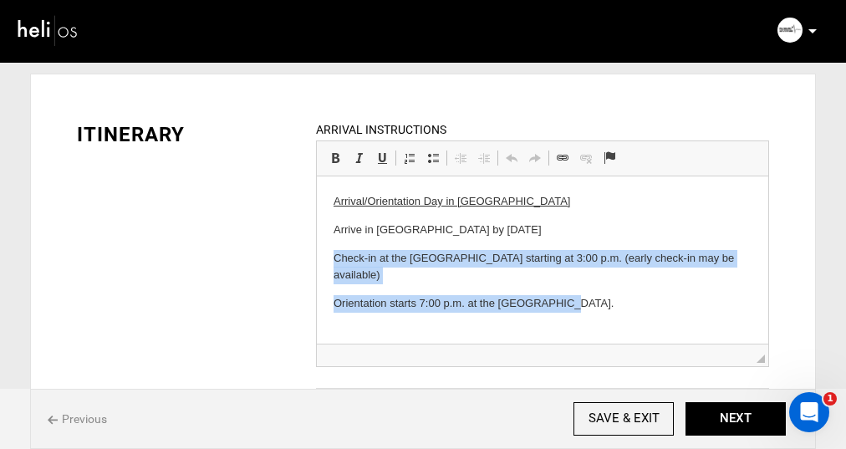
drag, startPoint x: 567, startPoint y: 288, endPoint x: 336, endPoint y: 259, distance: 232.5
click at [336, 259] on body "Arrival/Orientation Day in [GEOGRAPHIC_DATA] Arrive in [GEOGRAPHIC_DATA] by [DA…" at bounding box center [542, 253] width 418 height 120
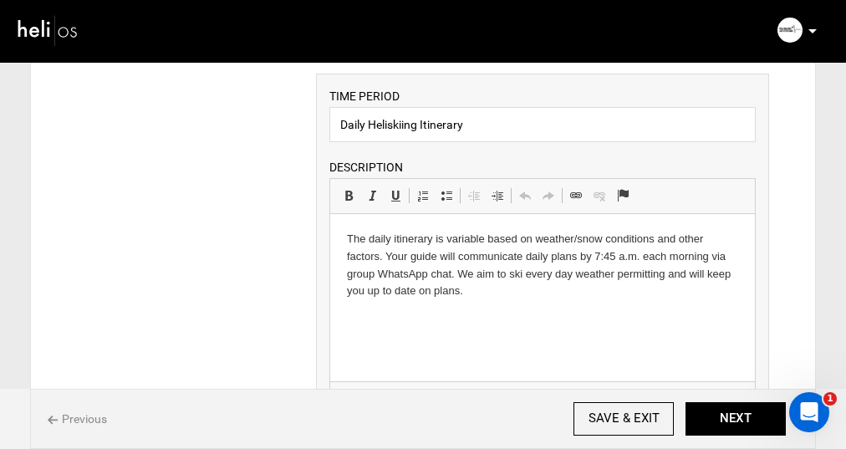
scroll to position [365, 0]
click at [495, 294] on p "The daily itinerary is variable based on weather/snow conditions and other fact…" at bounding box center [541, 265] width 391 height 69
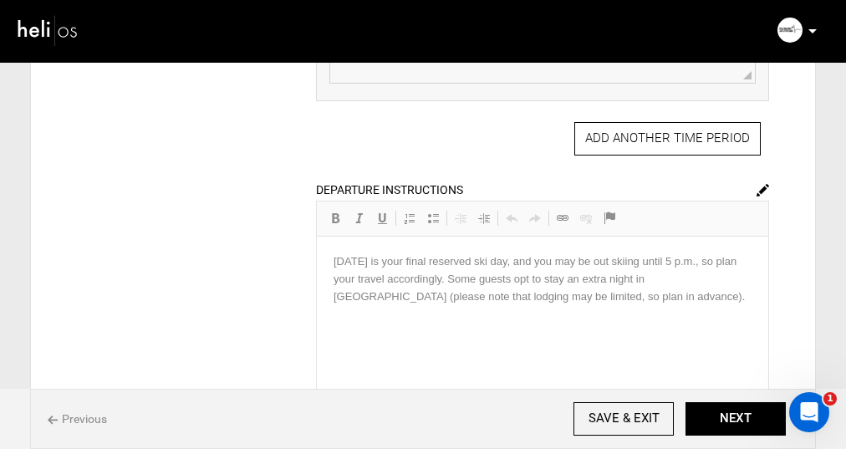
scroll to position [738, 0]
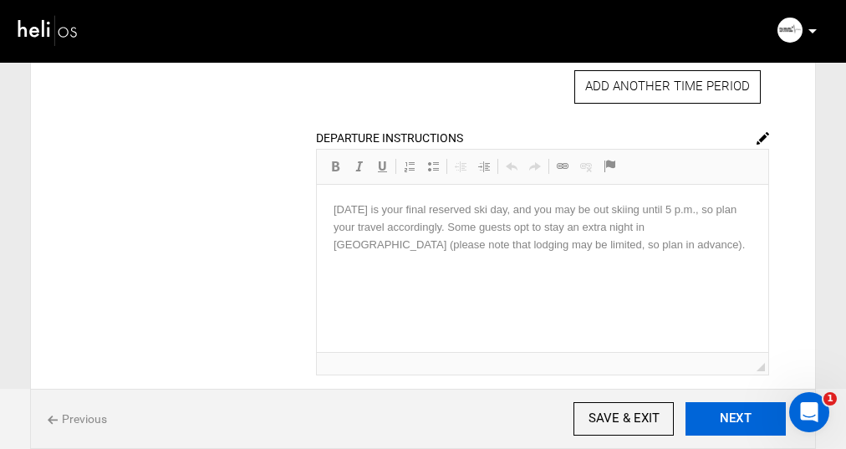
click at [735, 419] on button "NEXT" at bounding box center [736, 418] width 100 height 33
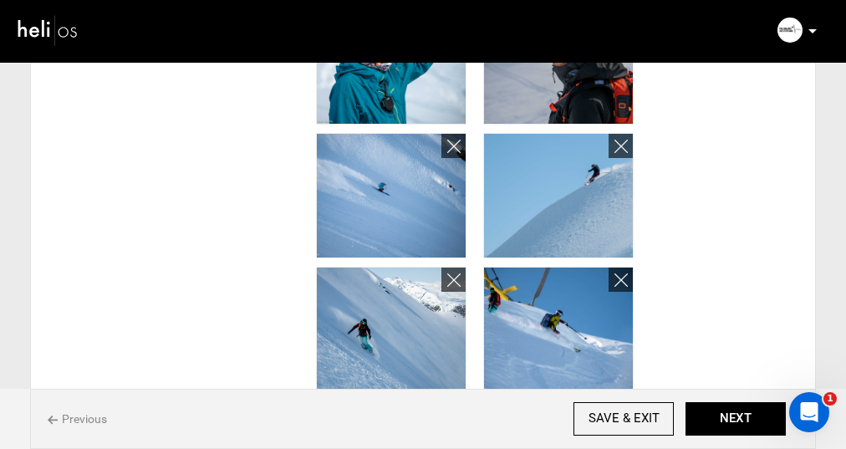
scroll to position [707, 0]
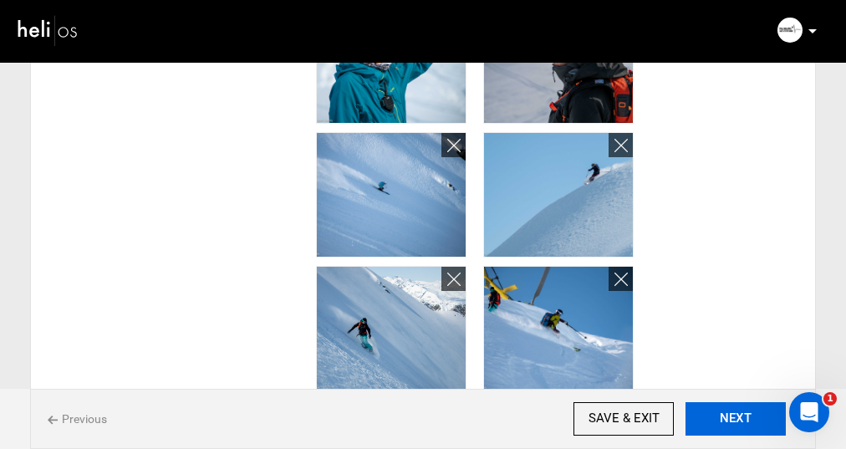
click at [731, 423] on button "NEXT" at bounding box center [736, 418] width 100 height 33
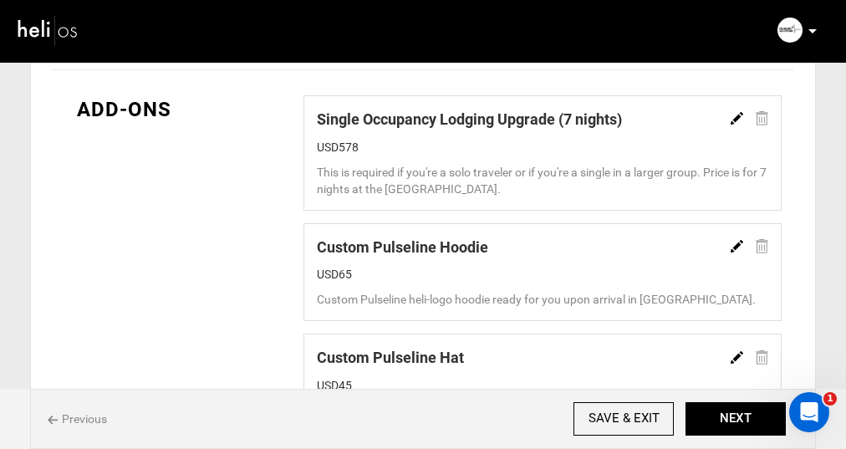
scroll to position [1198, 0]
click at [758, 120] on div at bounding box center [743, 120] width 50 height 22
click at [735, 119] on img at bounding box center [737, 118] width 13 height 13
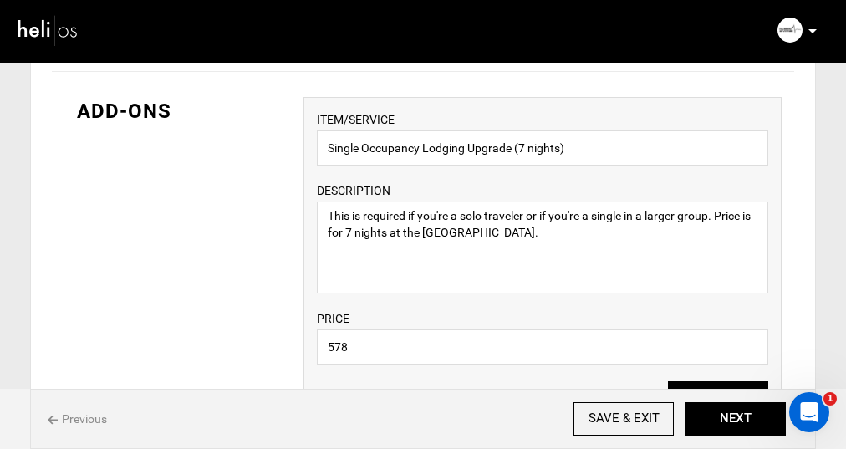
scroll to position [1205, 0]
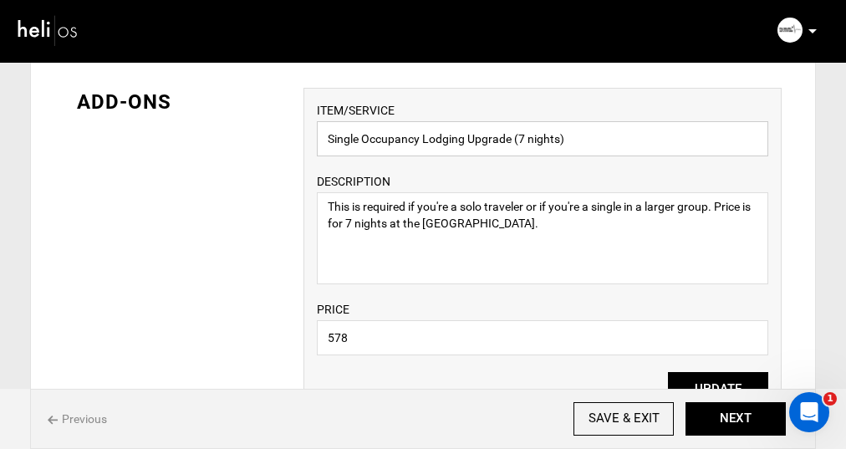
drag, startPoint x: 581, startPoint y: 142, endPoint x: 254, endPoint y: 148, distance: 327.0
drag, startPoint x: 572, startPoint y: 140, endPoint x: 306, endPoint y: 129, distance: 266.2
click at [306, 129] on div "ITEM/SERVICE Single Occupancy Lodging Upgrade (7 nights) DESCRIPTION This is re…" at bounding box center [543, 255] width 478 height 335
type input "Custom Pulseline T-Shirt"
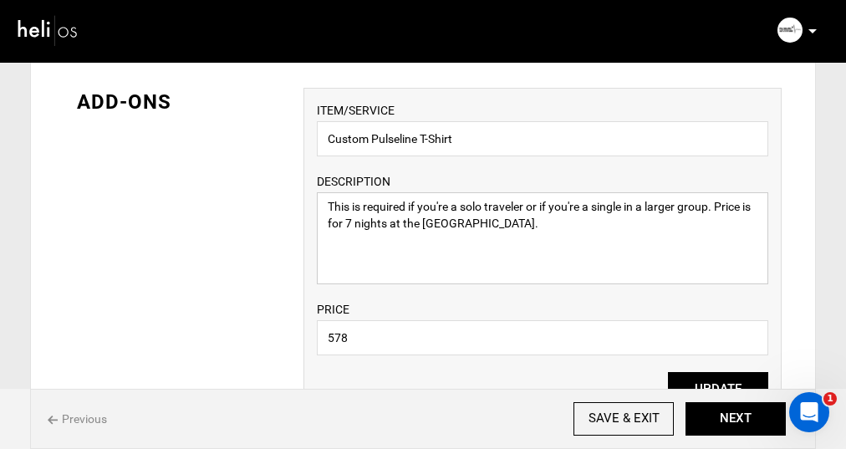
drag, startPoint x: 508, startPoint y: 222, endPoint x: 295, endPoint y: 203, distance: 213.2
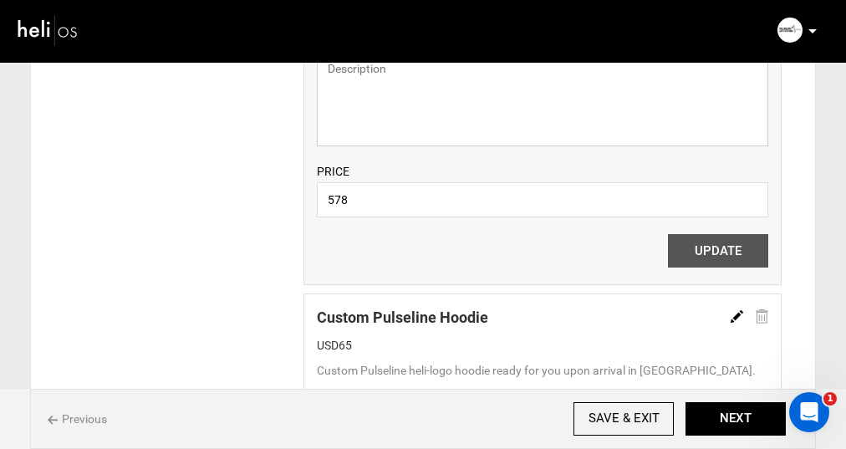
scroll to position [1339, 0]
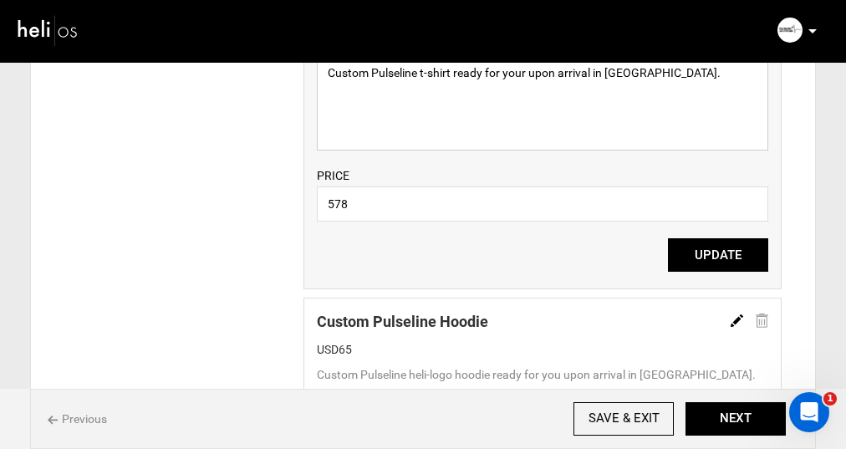
type textarea "Custom Pulseline t-shirt ready for your upon arrival in [GEOGRAPHIC_DATA]."
drag, startPoint x: 361, startPoint y: 200, endPoint x: 298, endPoint y: 200, distance: 63.6
click at [298, 200] on div "ADD-ONS ITEM/SERVICE Custom Pulseline T-Shirt DESCRIPTION Custom Pulseline t-sh…" at bounding box center [423, 438] width 743 height 1018
type input "35"
click at [222, 208] on div "ADD-ONS ITEM/SERVICE Custom Pulseline T-Shirt DESCRIPTION Custom Pulseline t-sh…" at bounding box center [423, 438] width 743 height 1018
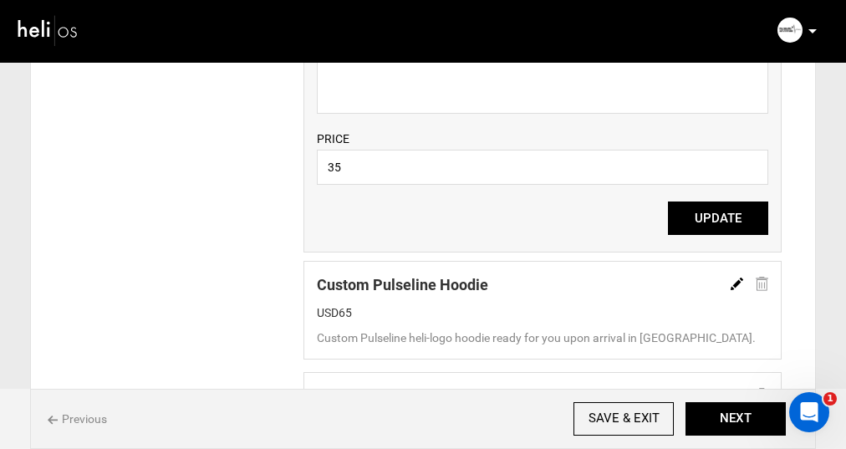
scroll to position [1387, 0]
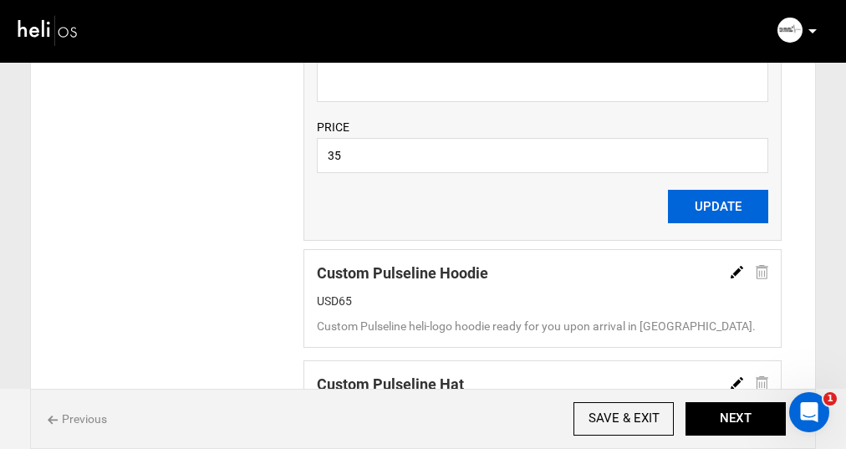
click at [720, 211] on button "UPDATE" at bounding box center [718, 206] width 100 height 33
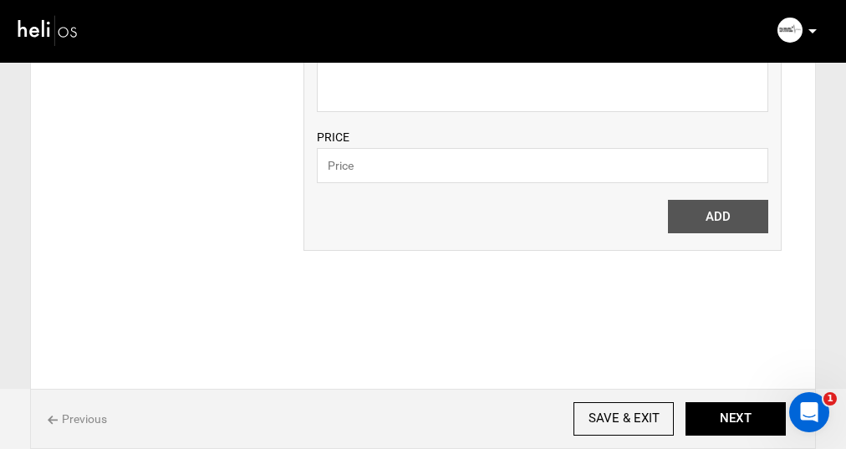
scroll to position [1713, 0]
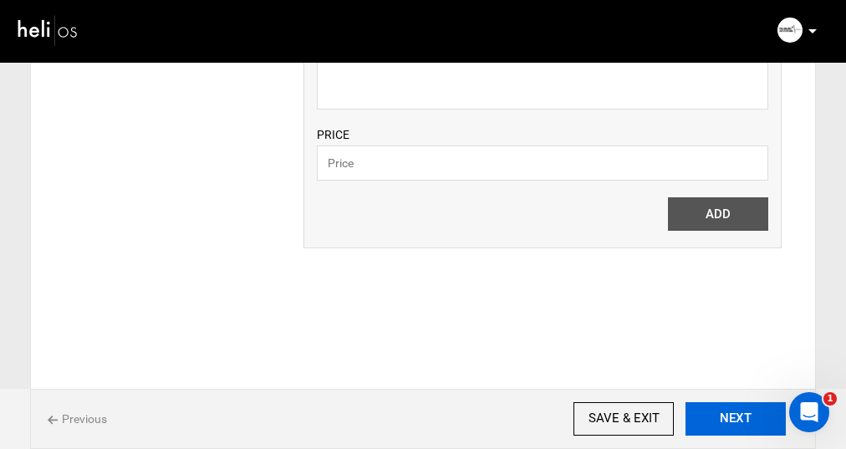
click at [733, 420] on button "NEXT" at bounding box center [736, 418] width 100 height 33
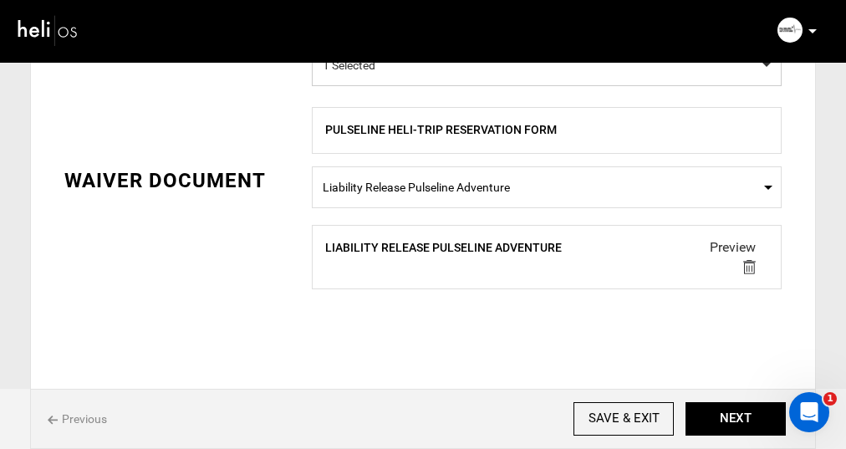
scroll to position [896, 0]
click at [728, 421] on button "NEXT" at bounding box center [736, 418] width 100 height 33
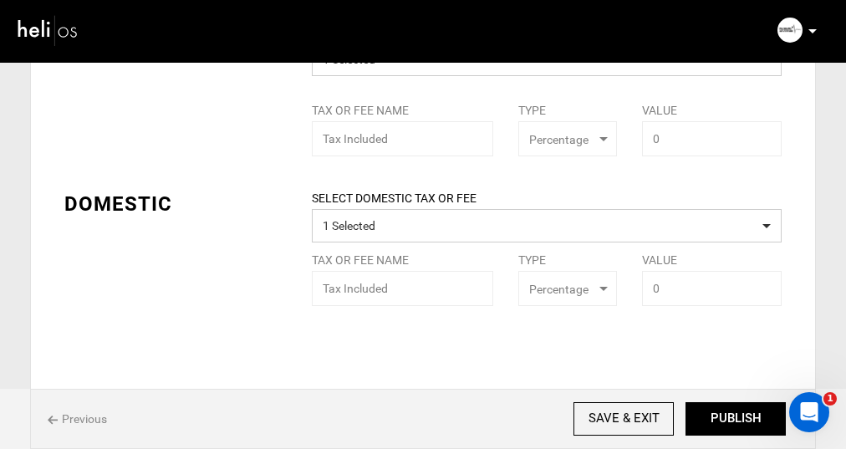
scroll to position [223, 0]
click at [752, 418] on button "PUBLISH" at bounding box center [736, 418] width 100 height 33
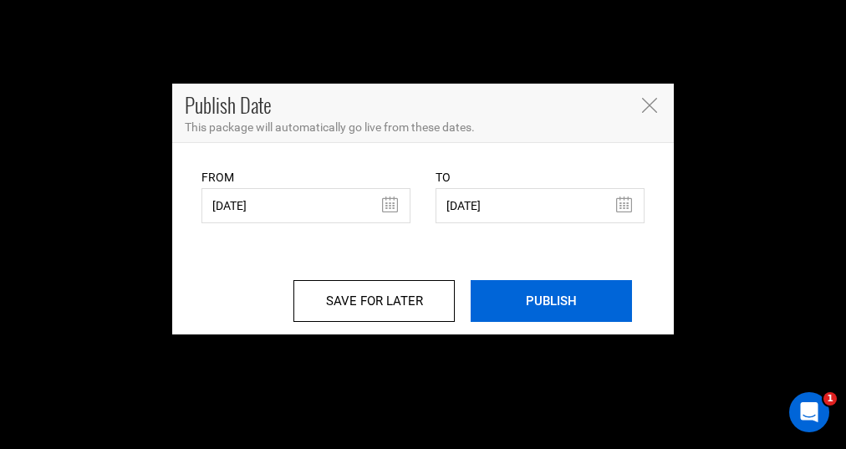
click at [554, 306] on input "PUBLISH" at bounding box center [551, 301] width 161 height 42
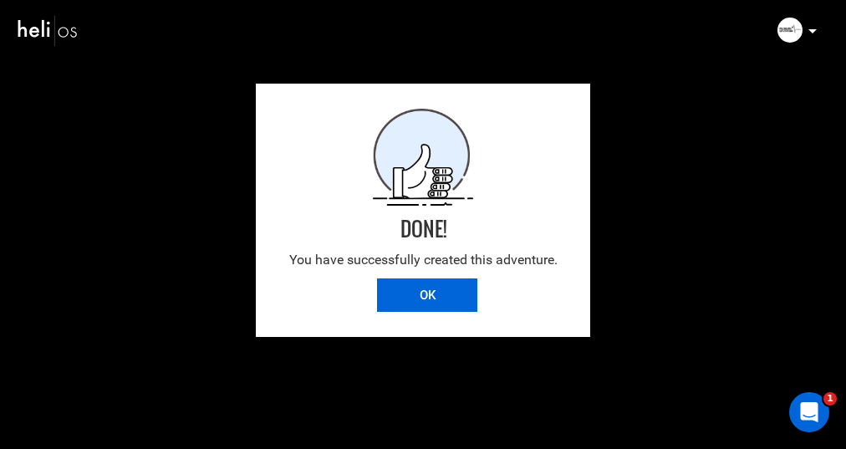
click at [435, 299] on input "OK" at bounding box center [427, 294] width 100 height 33
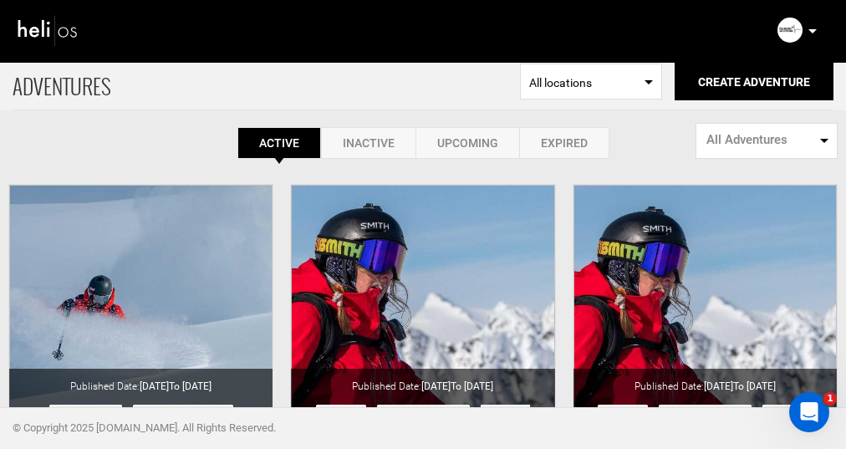
scroll to position [8, 0]
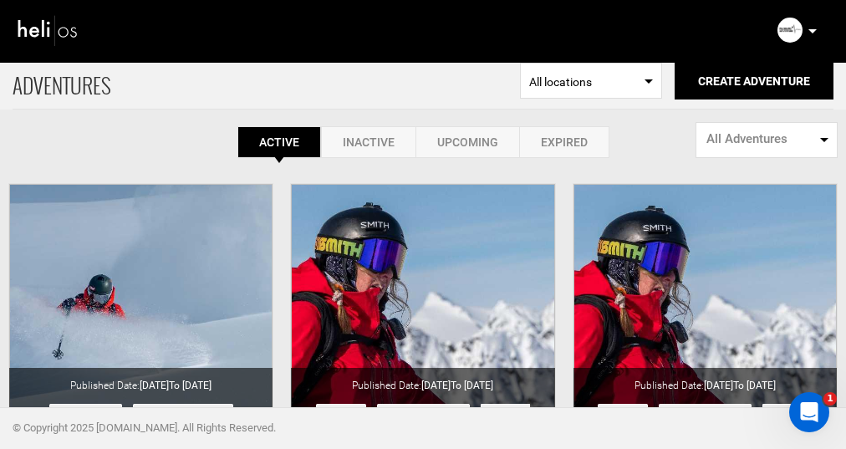
click at [182, 85] on span "ADVENTURES" at bounding box center [267, 81] width 508 height 55
